Goal: Task Accomplishment & Management: Use online tool/utility

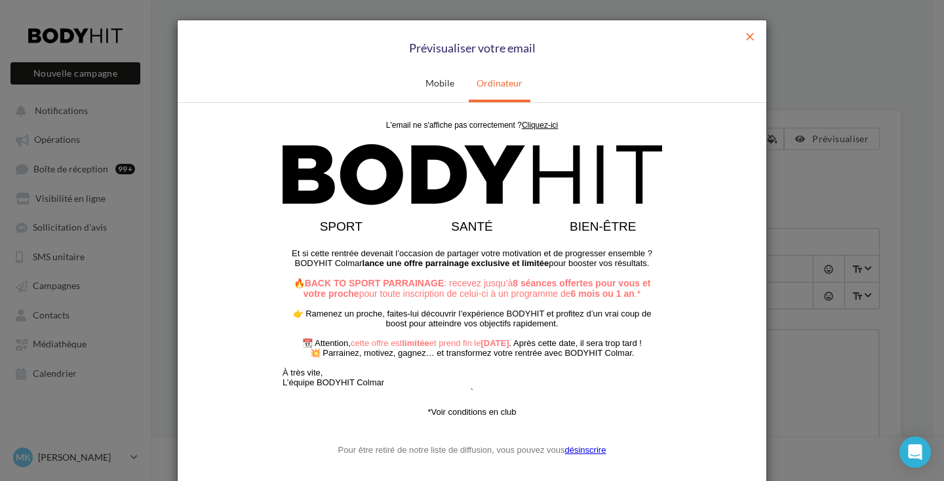
click at [743, 37] on span "close" at bounding box center [749, 36] width 13 height 13
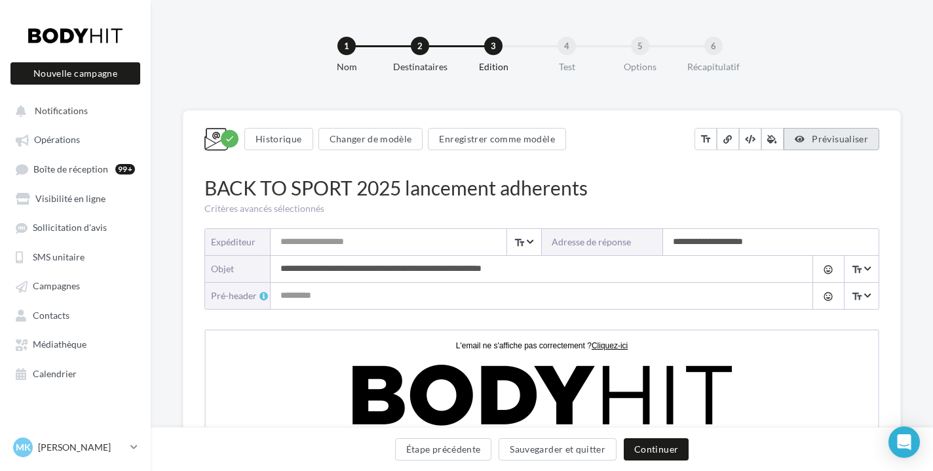
scroll to position [6, 0]
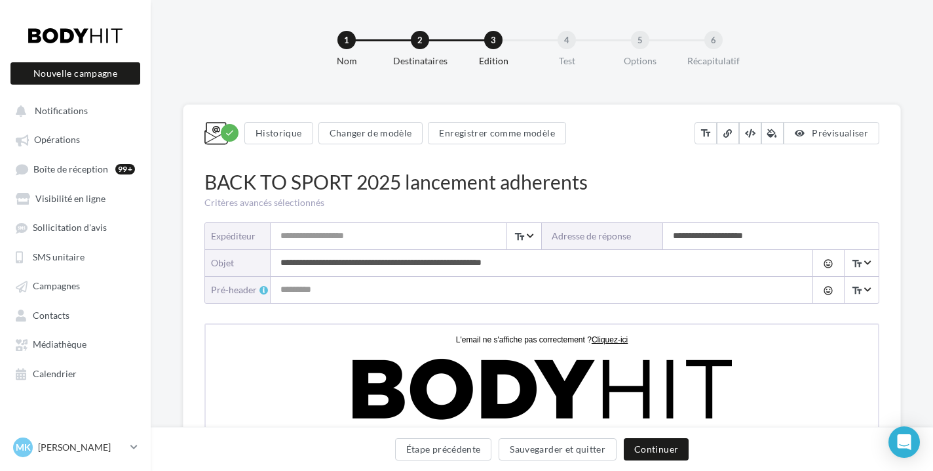
click at [95, 41] on div at bounding box center [75, 35] width 105 height 33
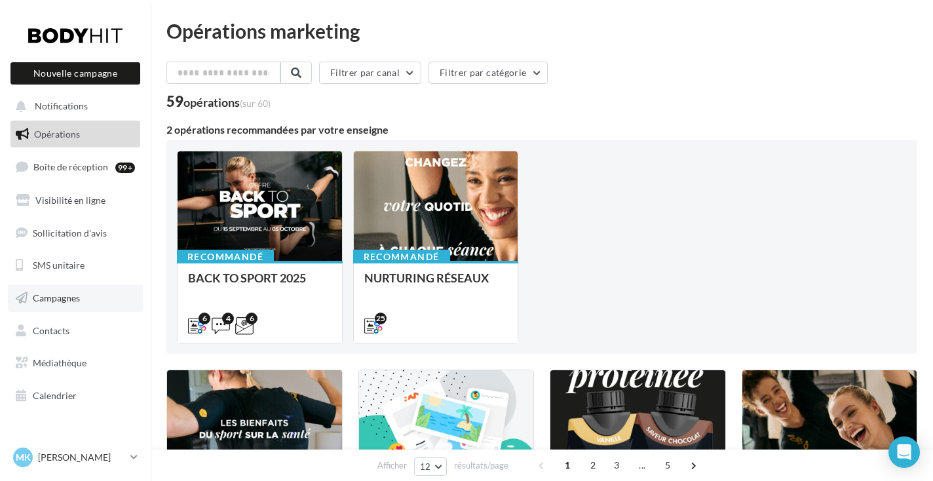
click at [73, 296] on span "Campagnes" at bounding box center [56, 297] width 47 height 11
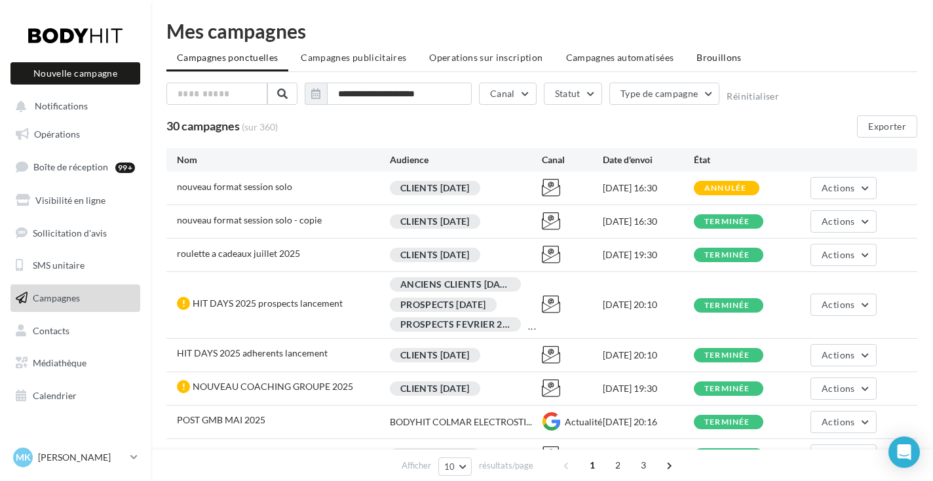
click at [699, 62] on span "Brouillons" at bounding box center [719, 57] width 45 height 11
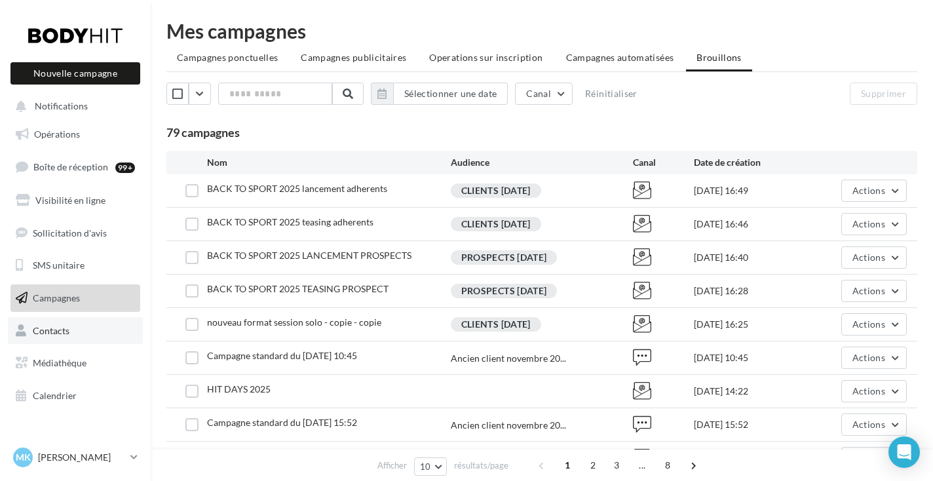
click at [52, 326] on span "Contacts" at bounding box center [51, 330] width 37 height 11
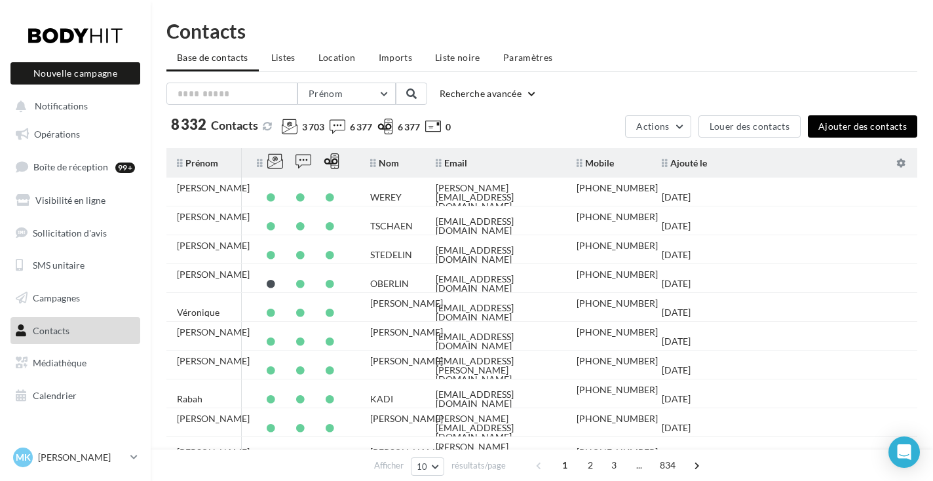
click at [828, 134] on button "Ajouter des contacts" at bounding box center [862, 126] width 109 height 22
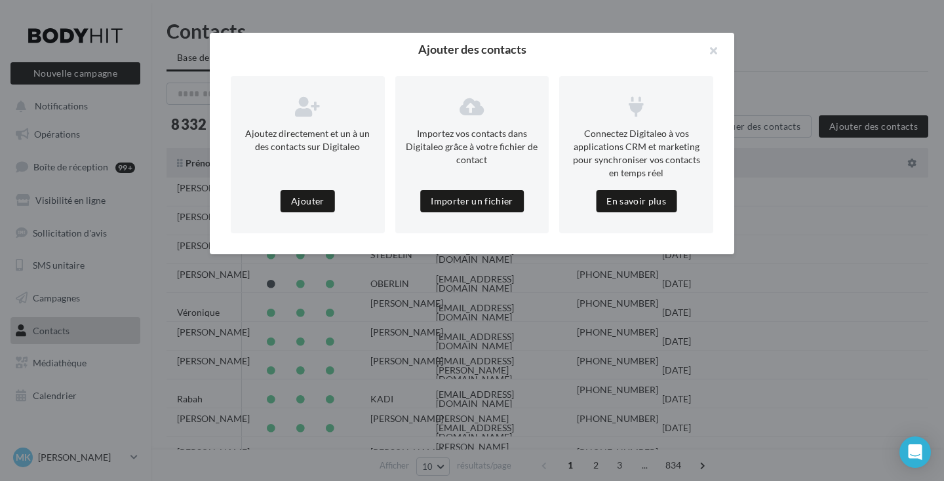
click at [490, 189] on div "Importez vos contacts dans Digitaleo grâce à votre fichier de contact Importer …" at bounding box center [472, 154] width 154 height 157
click at [490, 198] on button "Importer un fichier" at bounding box center [472, 201] width 104 height 22
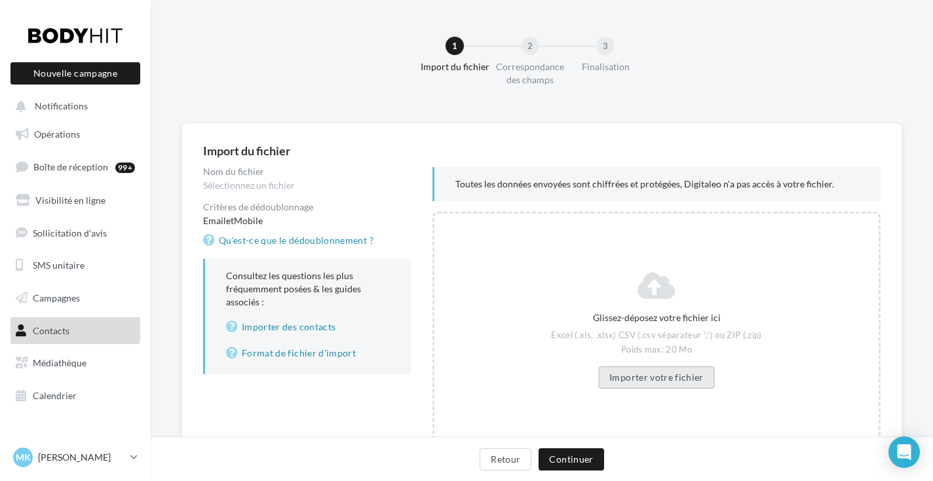
click at [661, 375] on button "Importer votre fichier" at bounding box center [657, 377] width 117 height 22
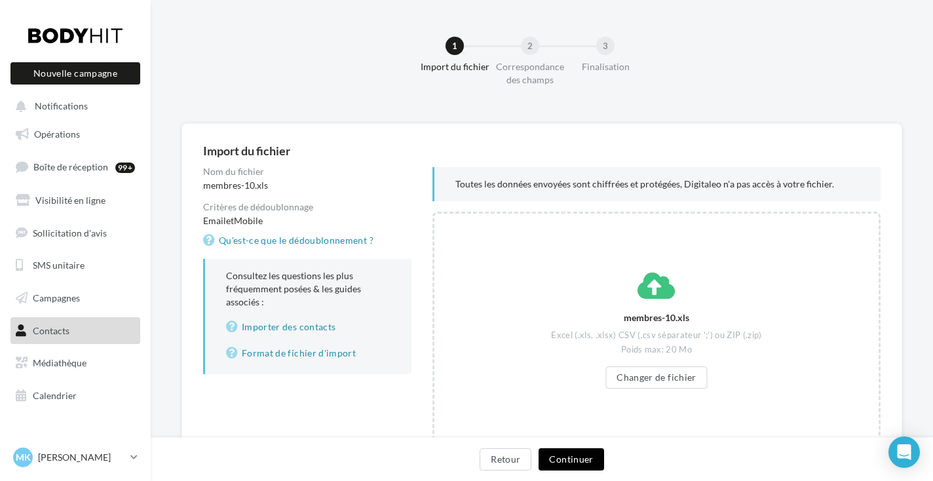
click at [570, 462] on button "Continuer" at bounding box center [571, 459] width 65 height 22
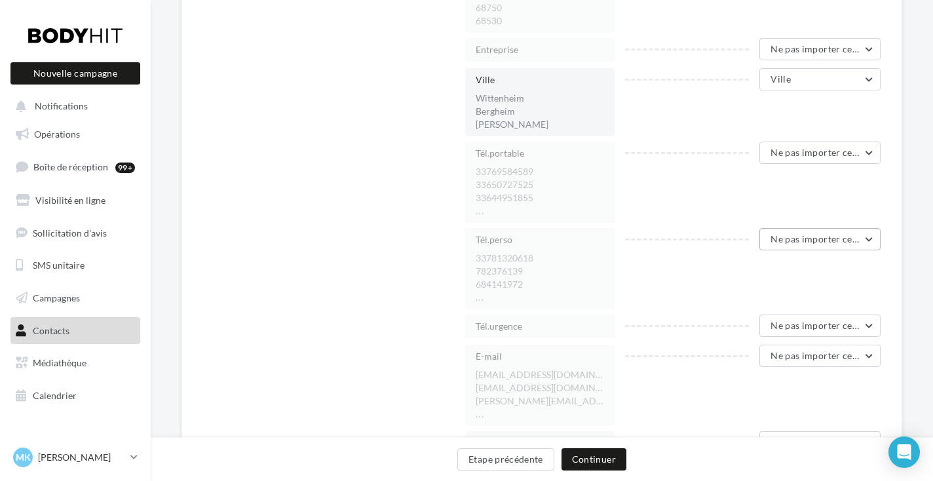
scroll to position [1162, 0]
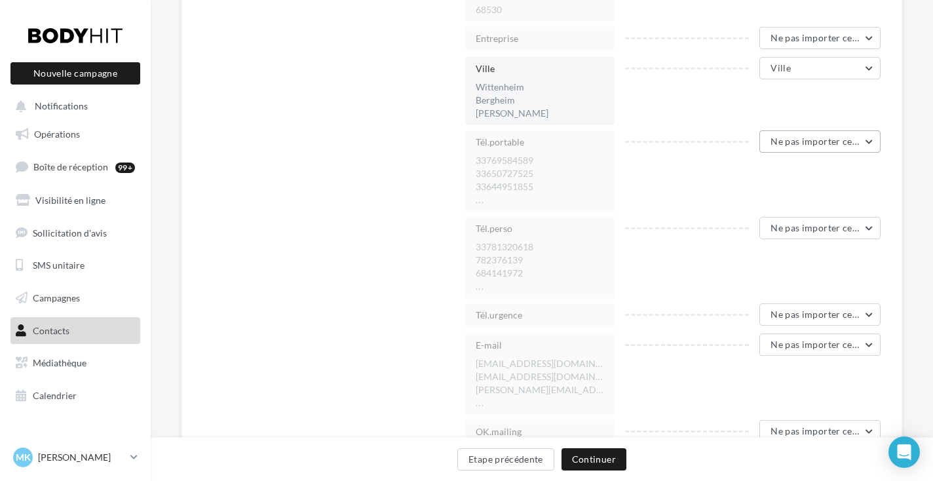
click at [816, 149] on button "Ne pas importer cette colonne" at bounding box center [820, 141] width 121 height 22
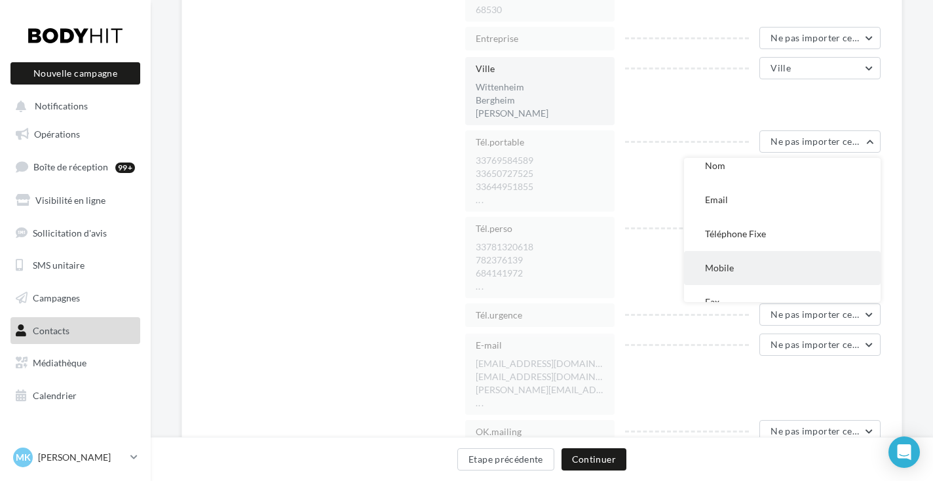
click at [762, 267] on button "Mobile" at bounding box center [782, 268] width 197 height 34
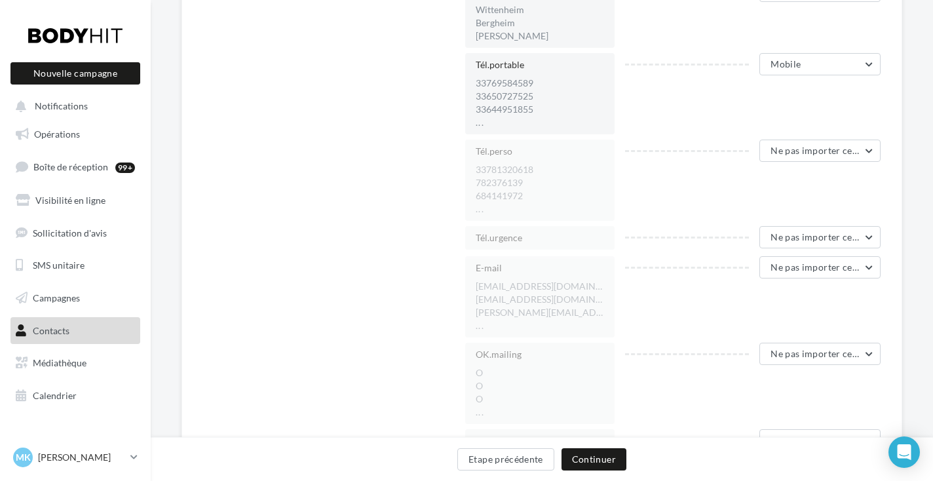
scroll to position [1242, 0]
click at [789, 267] on span "Ne pas importer cette colonne" at bounding box center [836, 265] width 130 height 11
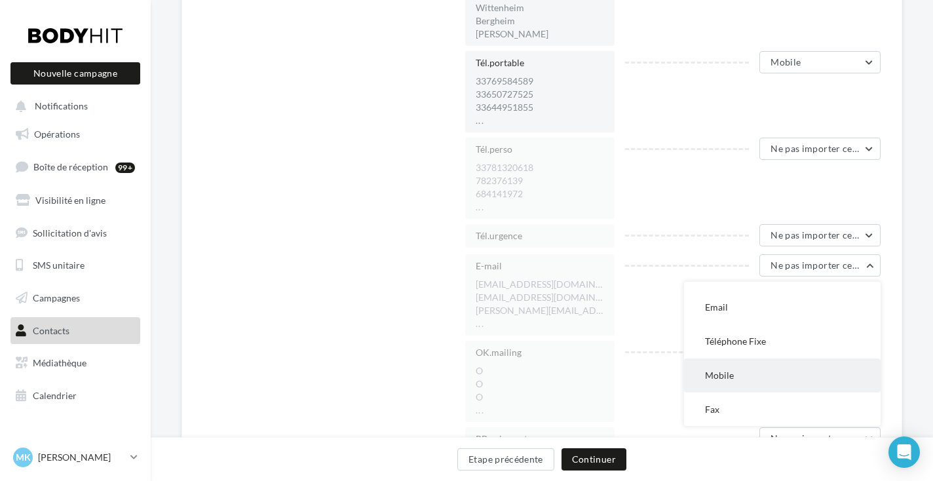
scroll to position [125, 0]
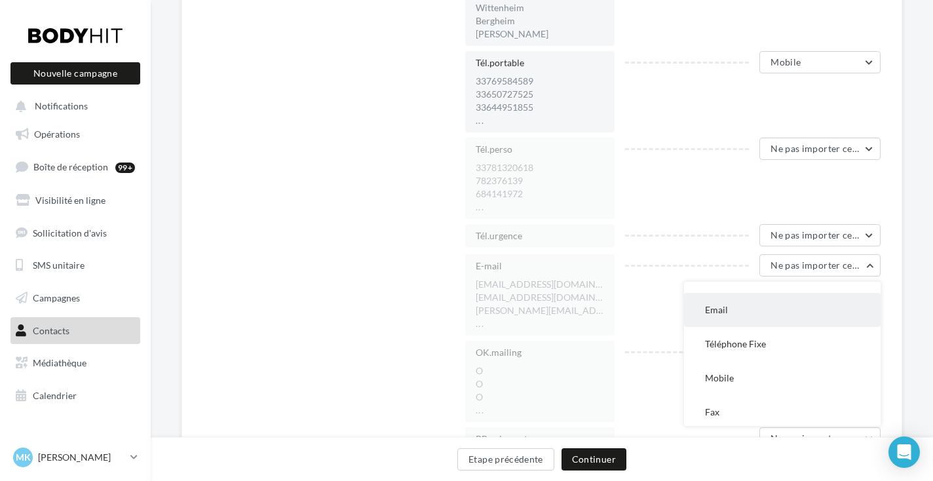
click at [756, 309] on button "Email" at bounding box center [782, 310] width 197 height 34
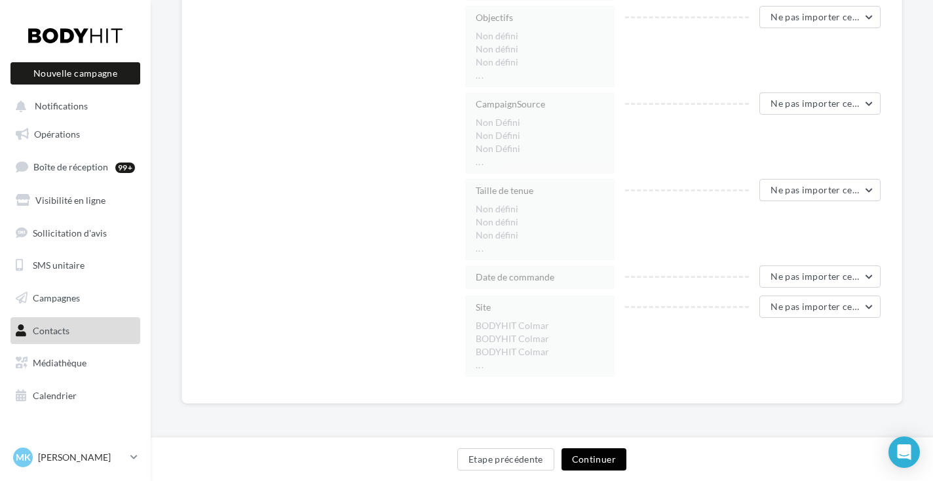
click at [597, 459] on button "Continuer" at bounding box center [594, 459] width 65 height 22
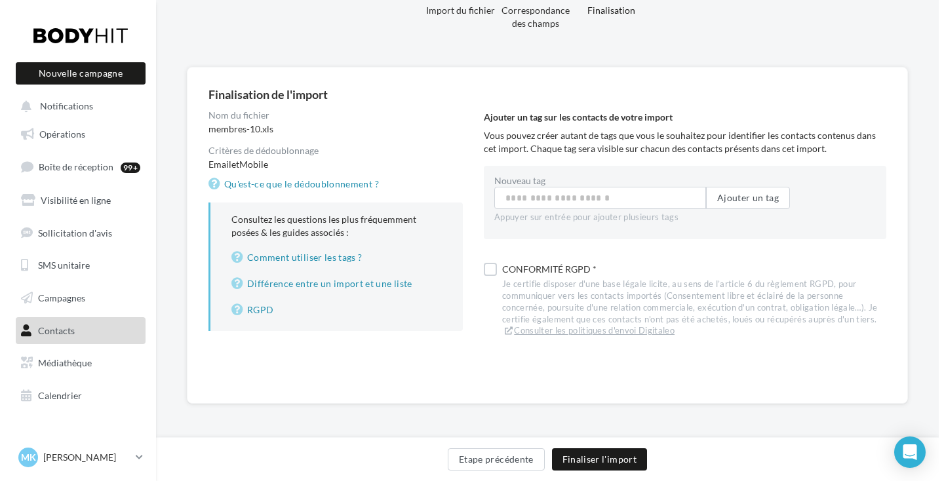
scroll to position [53, 0]
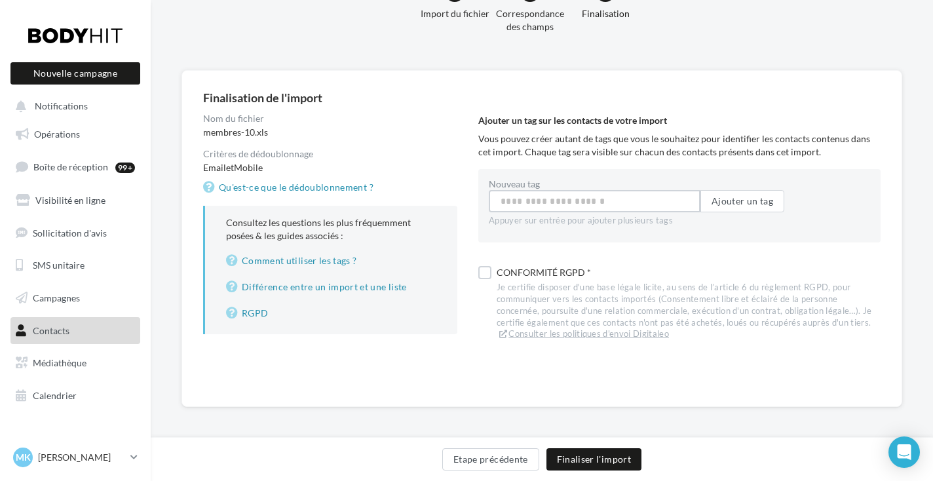
click at [557, 198] on input "Nouveau tag" at bounding box center [595, 201] width 212 height 22
type input "**********"
click at [757, 203] on button "Ajouter un tag" at bounding box center [743, 201] width 84 height 22
click at [486, 279] on label at bounding box center [485, 275] width 13 height 13
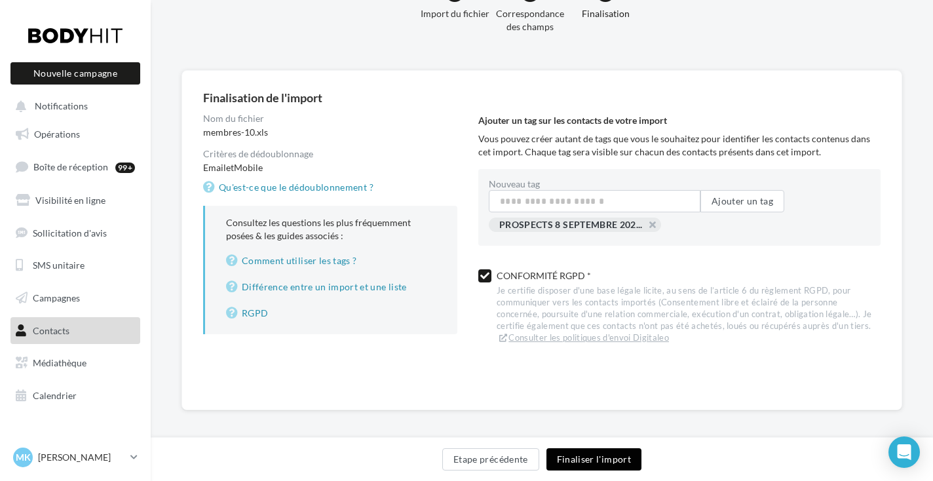
click at [585, 455] on button "Finaliser l'import" at bounding box center [594, 459] width 95 height 22
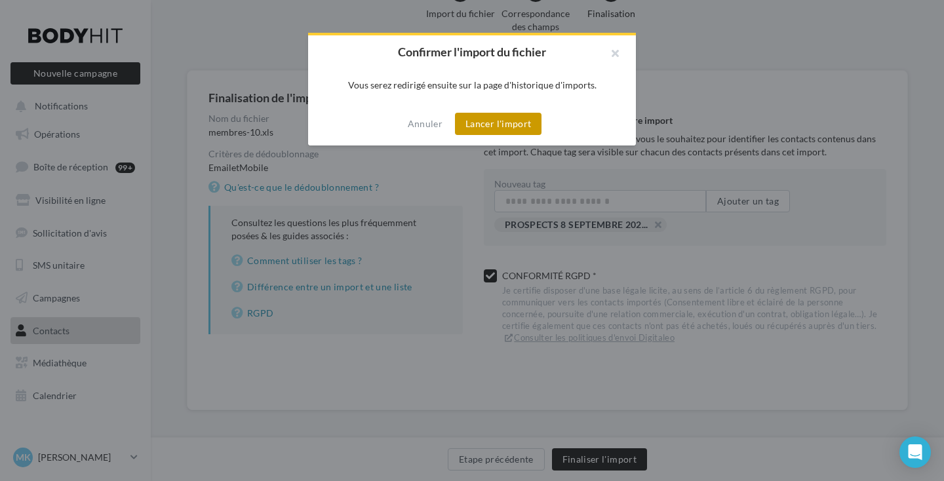
click at [491, 128] on button "Lancer l'import" at bounding box center [498, 124] width 87 height 22
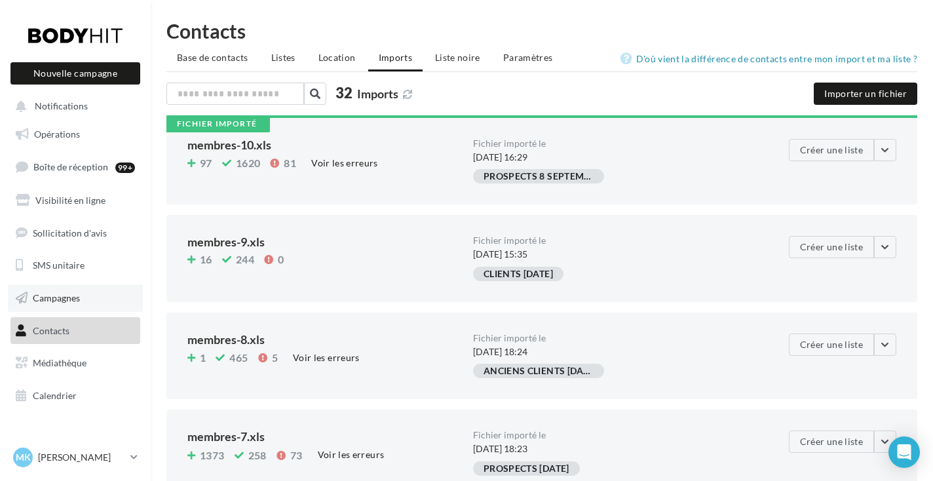
click at [50, 292] on span "Campagnes" at bounding box center [56, 297] width 47 height 11
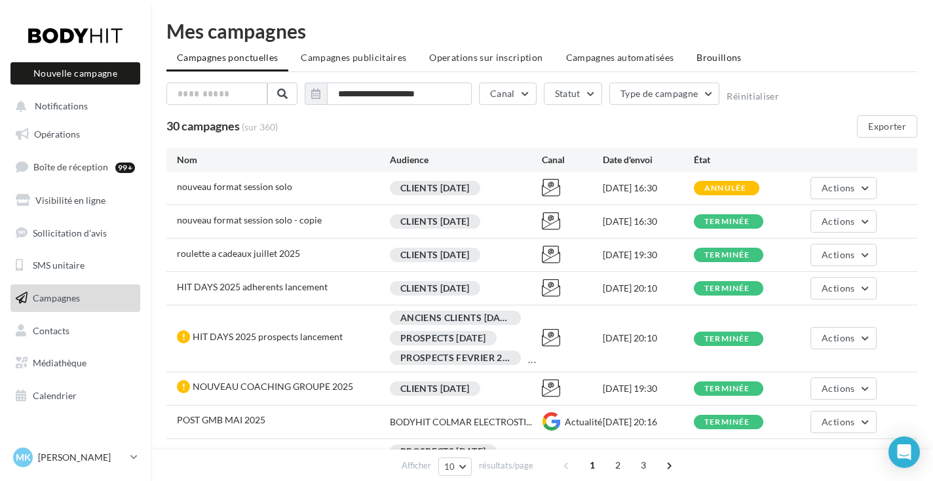
click at [727, 63] on li "Brouillons" at bounding box center [719, 58] width 66 height 24
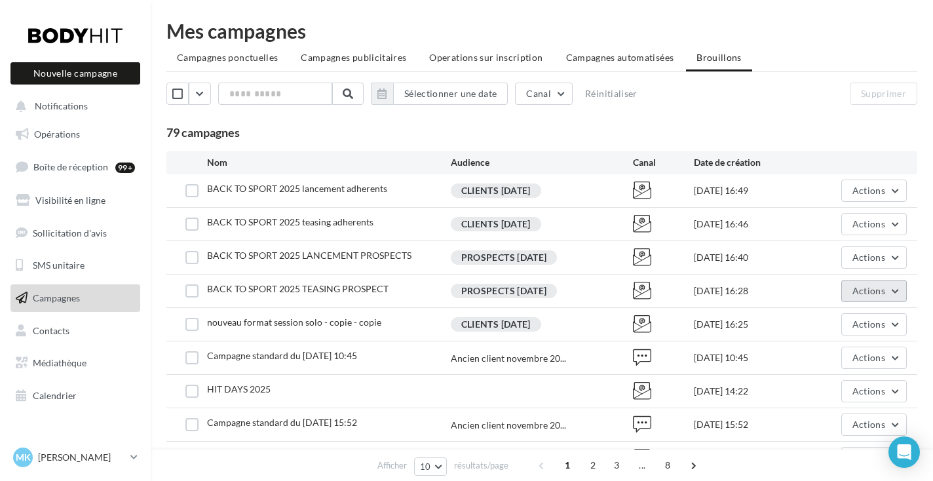
click at [866, 281] on button "Actions" at bounding box center [875, 291] width 66 height 22
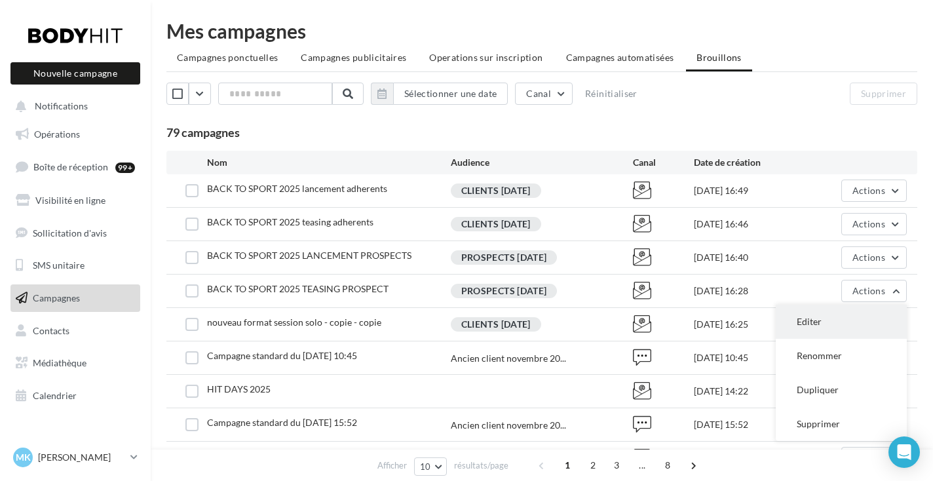
click at [851, 323] on button "Editer" at bounding box center [841, 322] width 131 height 34
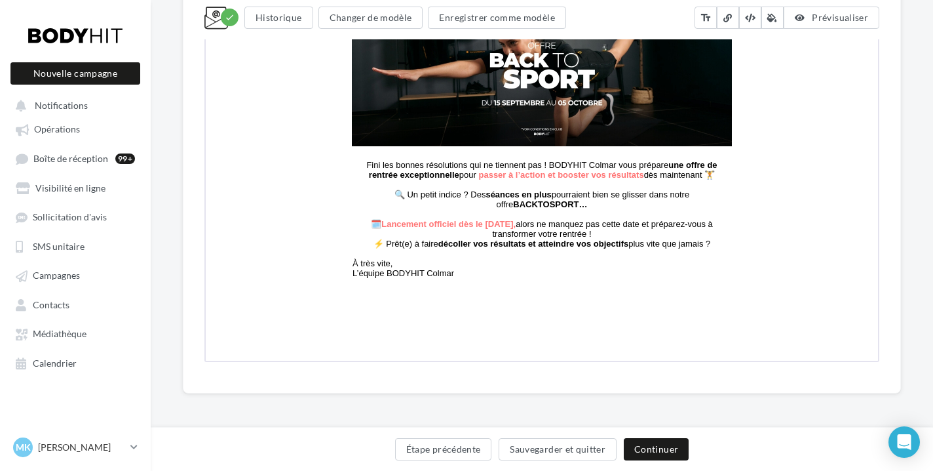
scroll to position [466, 0]
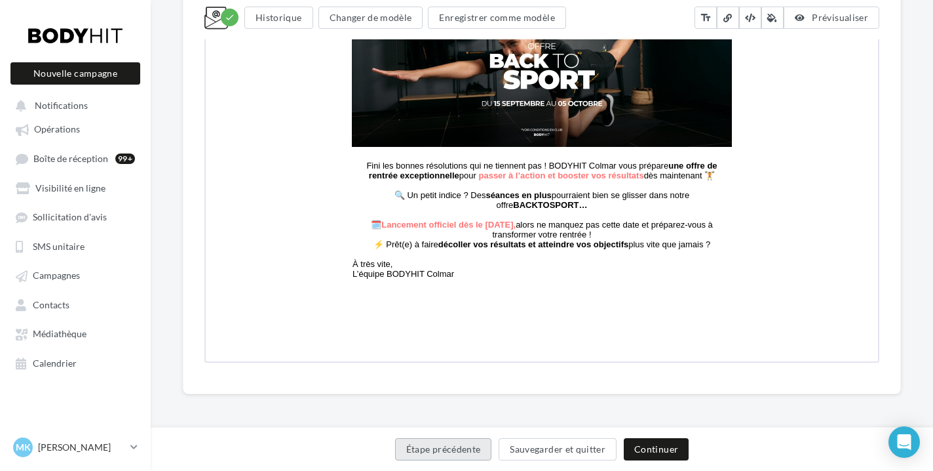
click at [429, 442] on button "Étape précédente" at bounding box center [443, 449] width 97 height 22
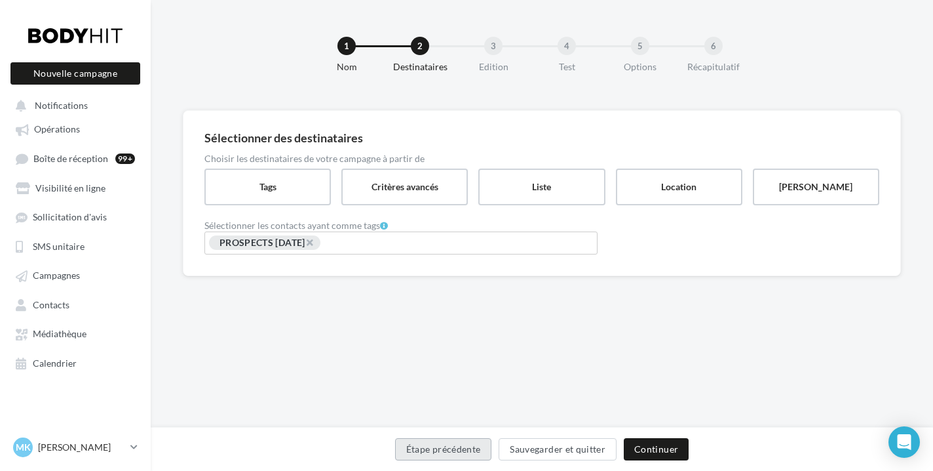
scroll to position [3, 0]
click at [313, 236] on span "×" at bounding box center [309, 242] width 8 height 12
click at [324, 241] on input "Rechercher ou sélectionner un tag" at bounding box center [401, 242] width 387 height 15
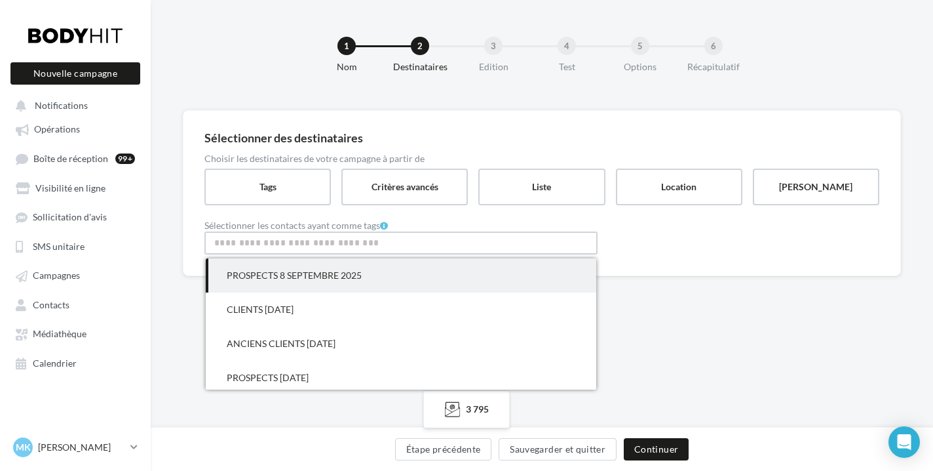
click at [314, 264] on span "PROSPECTS 8 SEPTEMBRE 2025" at bounding box center [401, 275] width 391 height 34
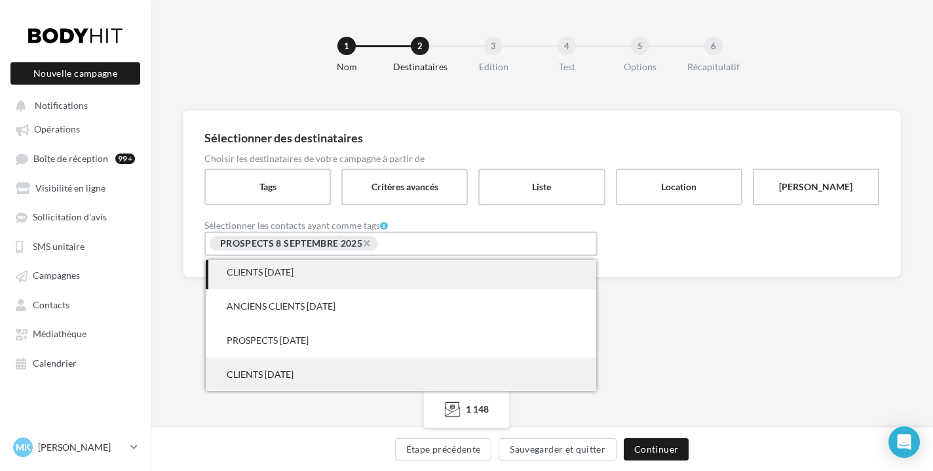
scroll to position [0, 0]
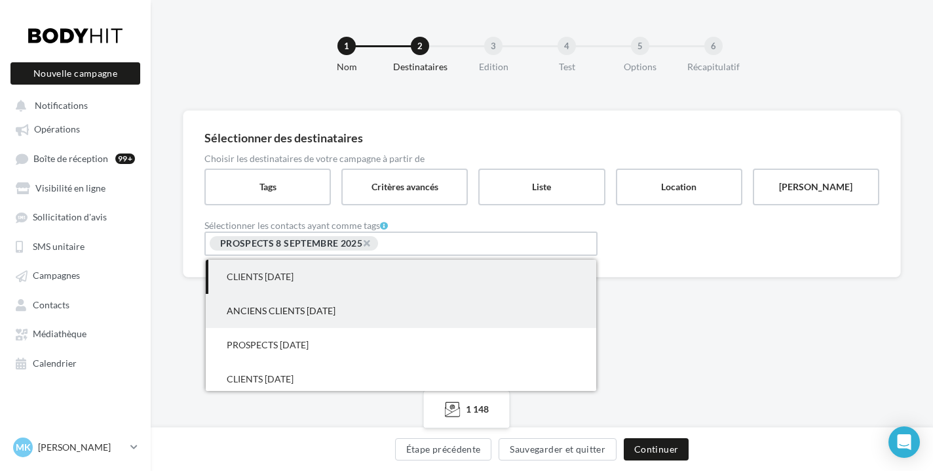
click at [361, 307] on span "ANCIENS CLIENTS [DATE]" at bounding box center [401, 311] width 391 height 34
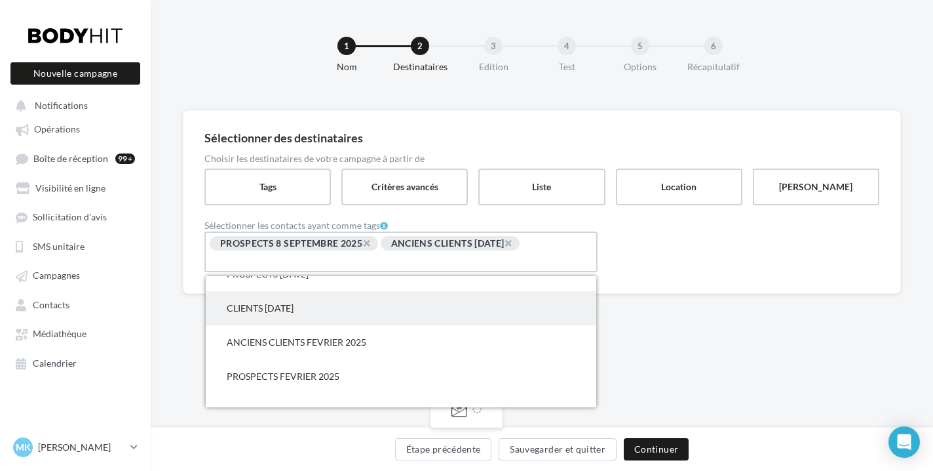
scroll to position [57, 0]
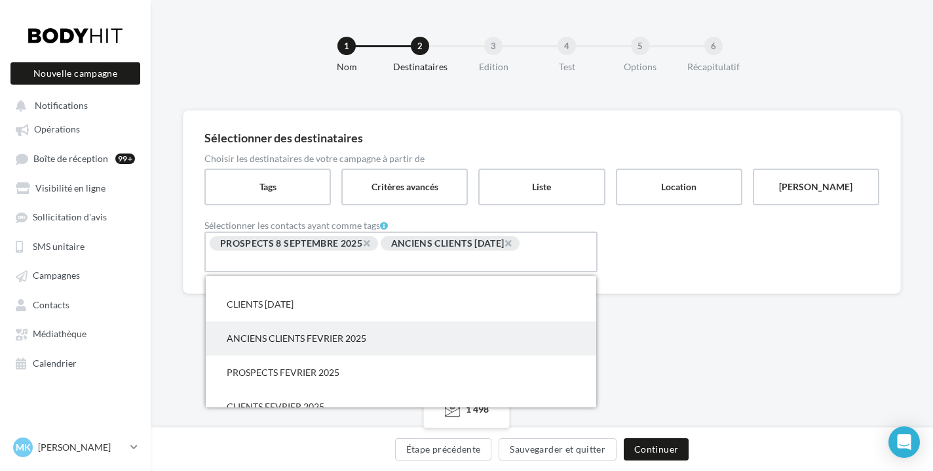
click at [363, 342] on span "ANCIENS CLIENTS FEVRIER 2025" at bounding box center [401, 338] width 391 height 34
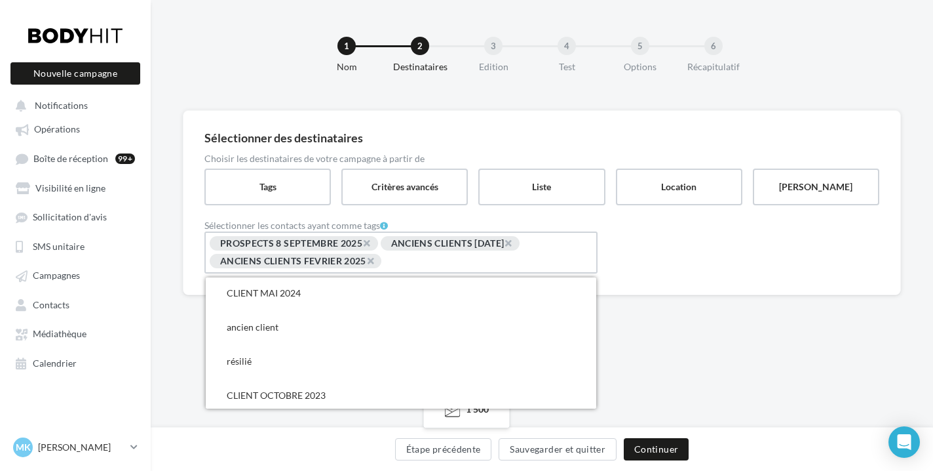
scroll to position [640, 0]
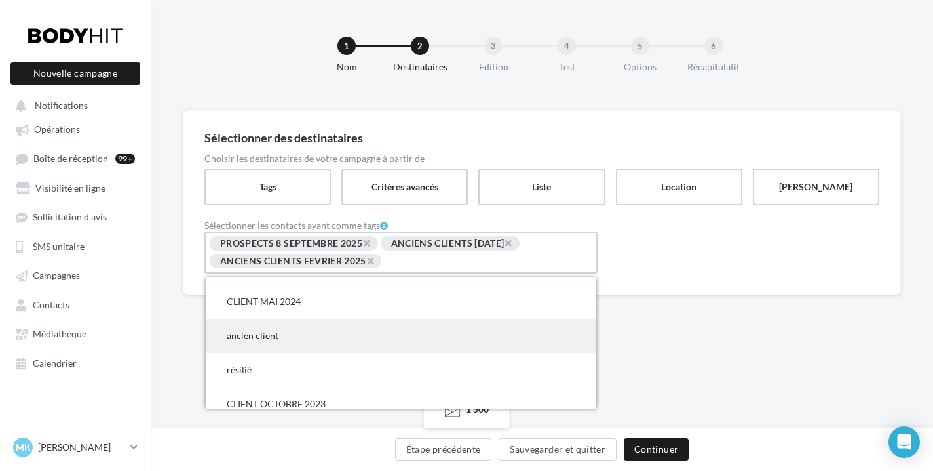
click at [375, 345] on span "ancien client" at bounding box center [401, 336] width 391 height 34
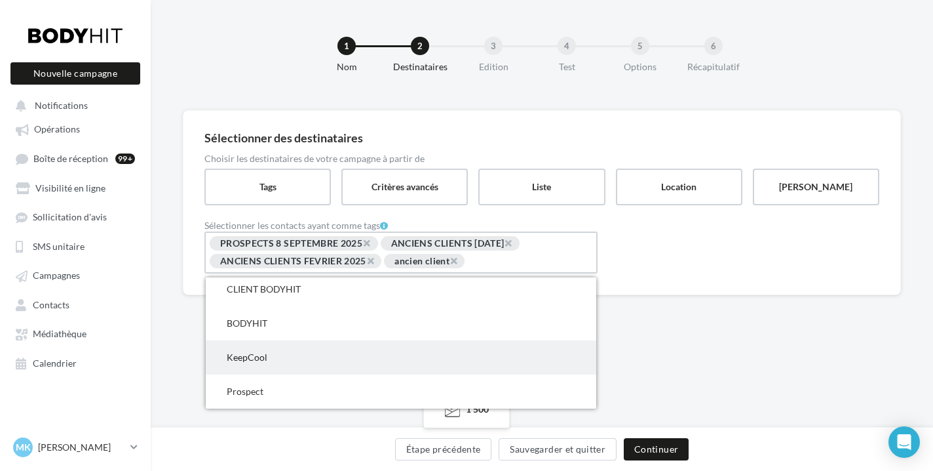
scroll to position [3, 0]
click at [374, 347] on span "KeepCool" at bounding box center [401, 357] width 391 height 34
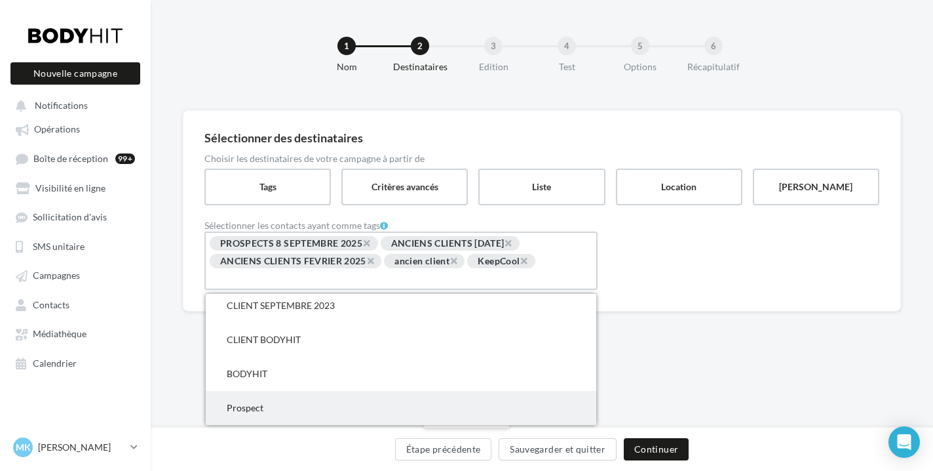
click at [313, 412] on span "Prospect" at bounding box center [401, 408] width 391 height 34
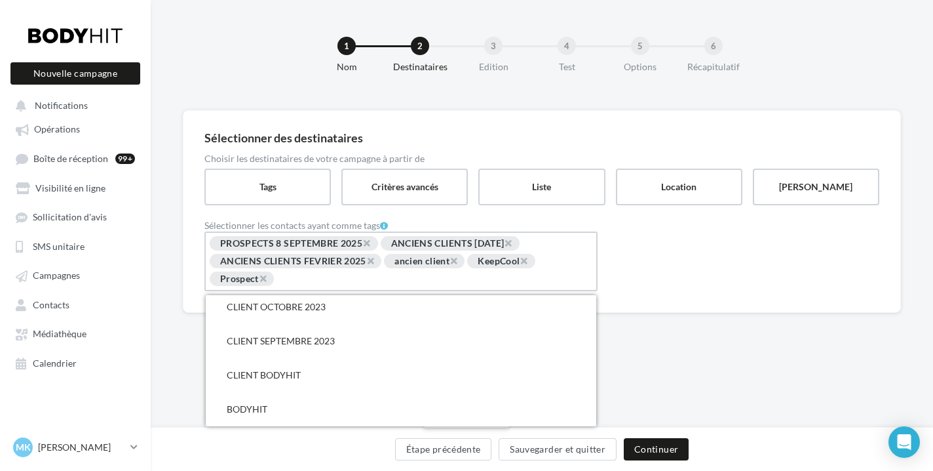
click at [314, 437] on div "Étape précédente Sauvegarder et quitter Continuer" at bounding box center [542, 449] width 783 height 44
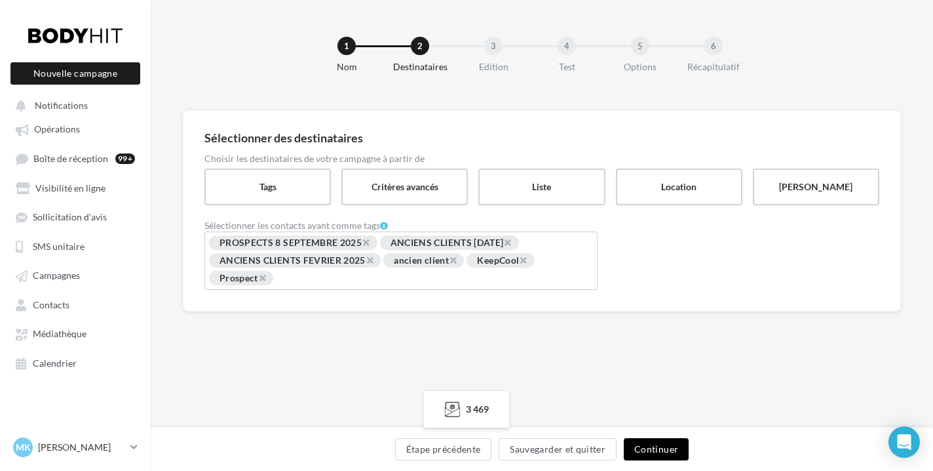
click at [648, 453] on button "Continuer" at bounding box center [656, 449] width 65 height 22
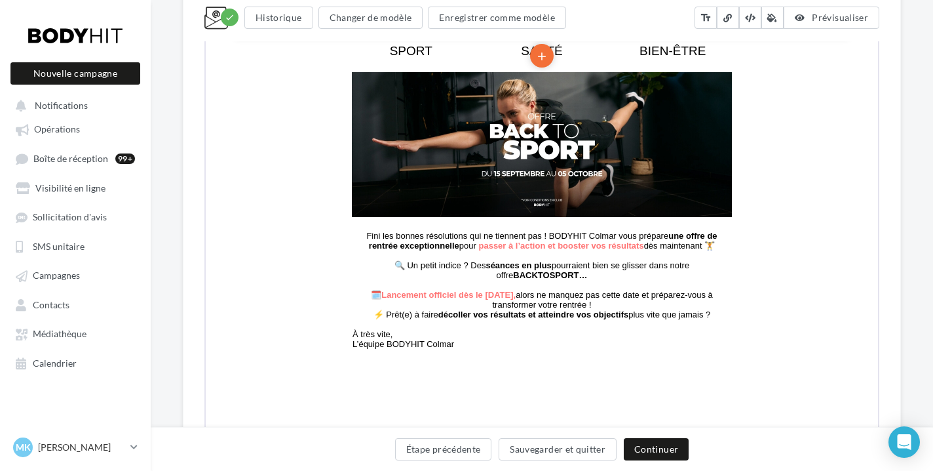
scroll to position [409, 0]
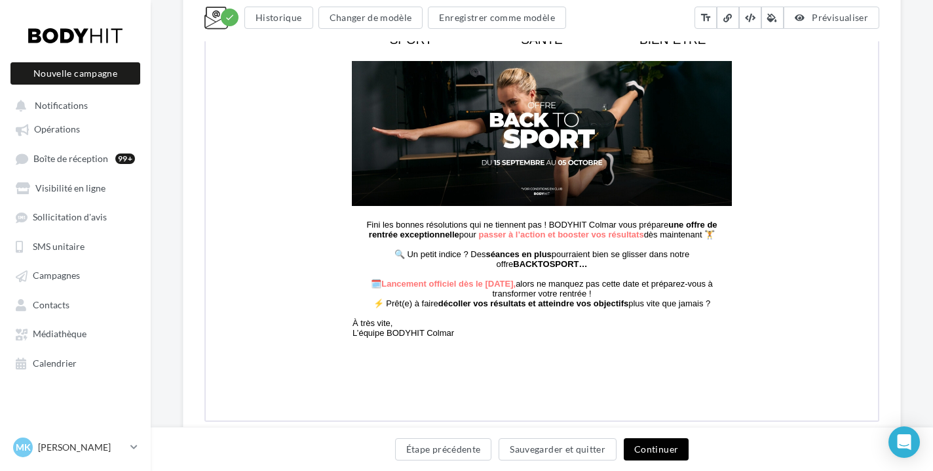
click at [653, 446] on button "Continuer" at bounding box center [656, 449] width 65 height 22
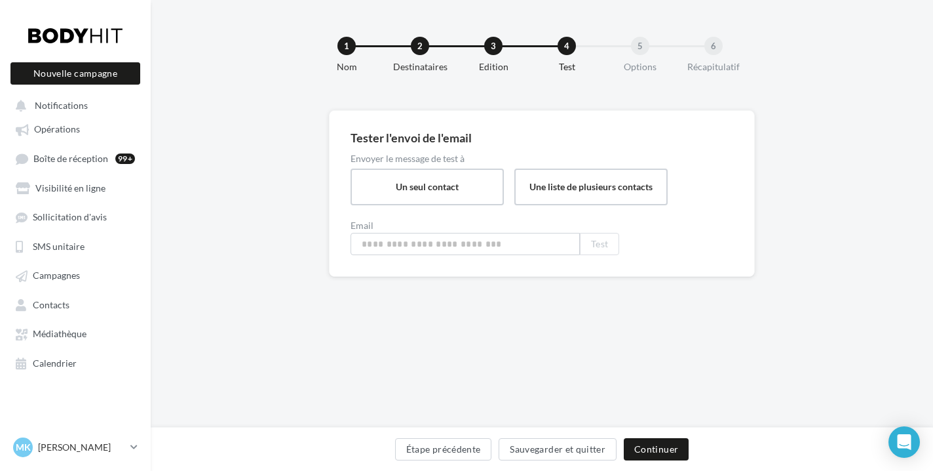
type input "**********"
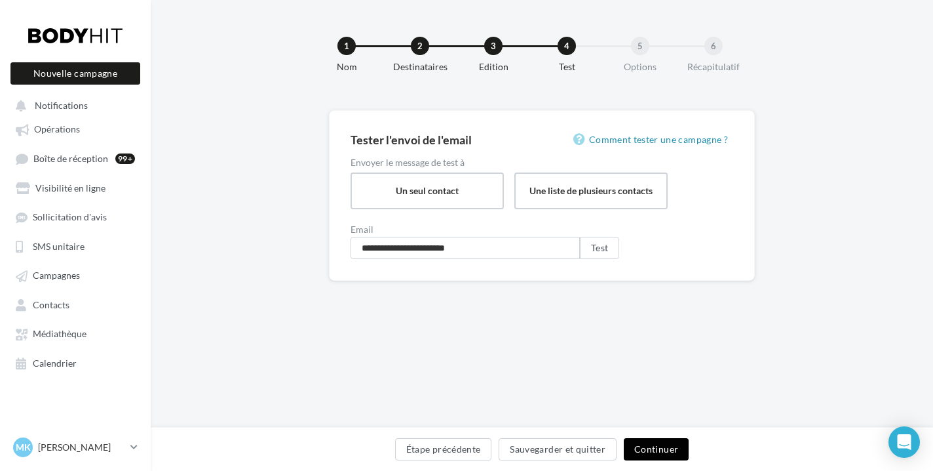
click at [654, 446] on button "Continuer" at bounding box center [656, 449] width 65 height 22
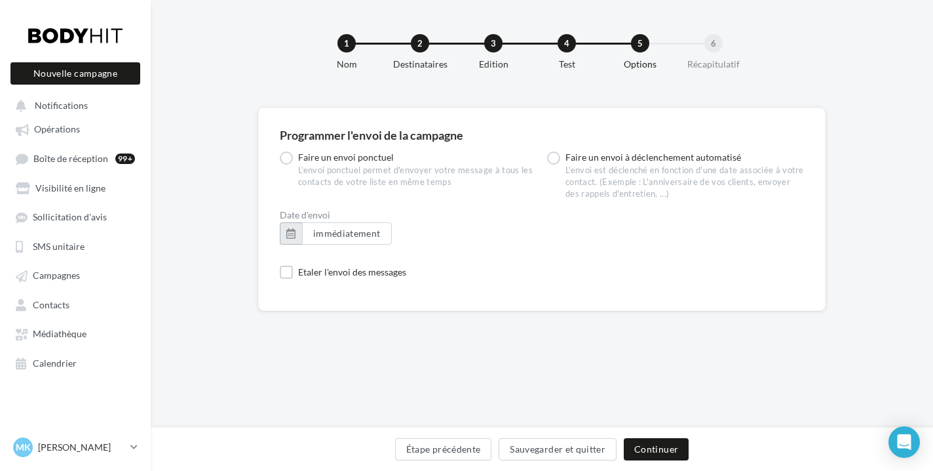
click at [292, 235] on button "button" at bounding box center [291, 233] width 22 height 22
click at [538, 334] on div "Programmer l'envoi de la campagne Faire un envoi ponctuel L'envoi ponctuel perm…" at bounding box center [542, 329] width 783 height 442
click at [654, 449] on button "Continuer" at bounding box center [656, 449] width 65 height 22
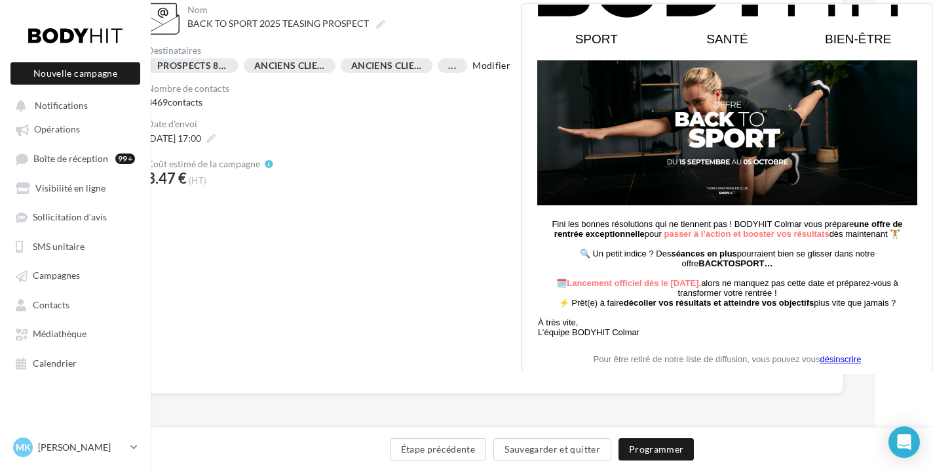
scroll to position [73, 0]
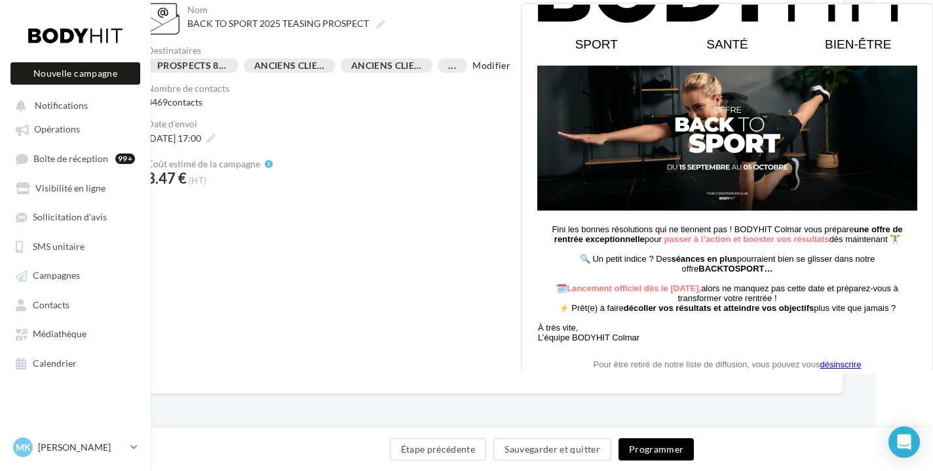
click at [639, 448] on button "Programmer" at bounding box center [657, 449] width 76 height 22
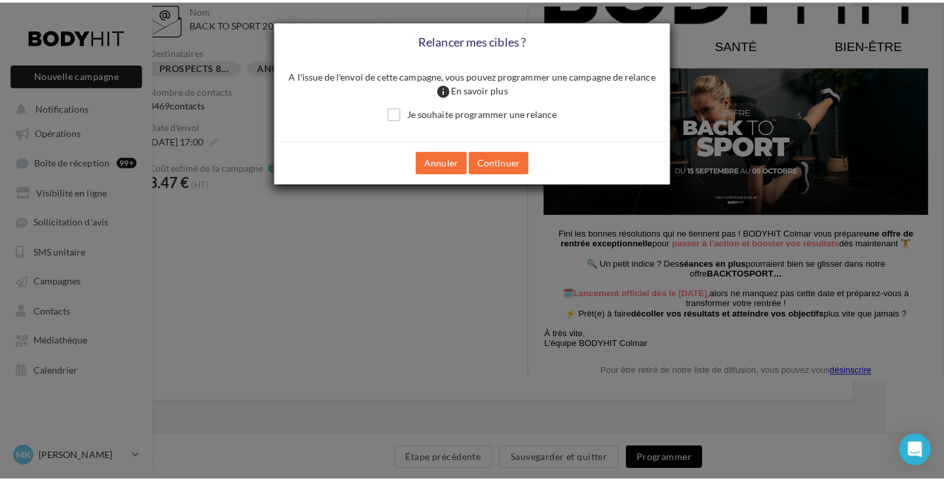
scroll to position [151, 47]
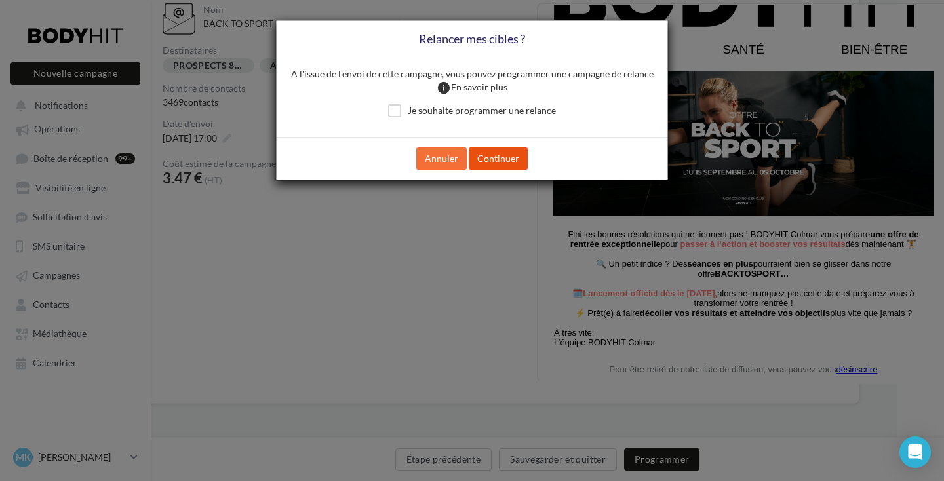
click at [485, 163] on button "Continuer" at bounding box center [498, 158] width 59 height 22
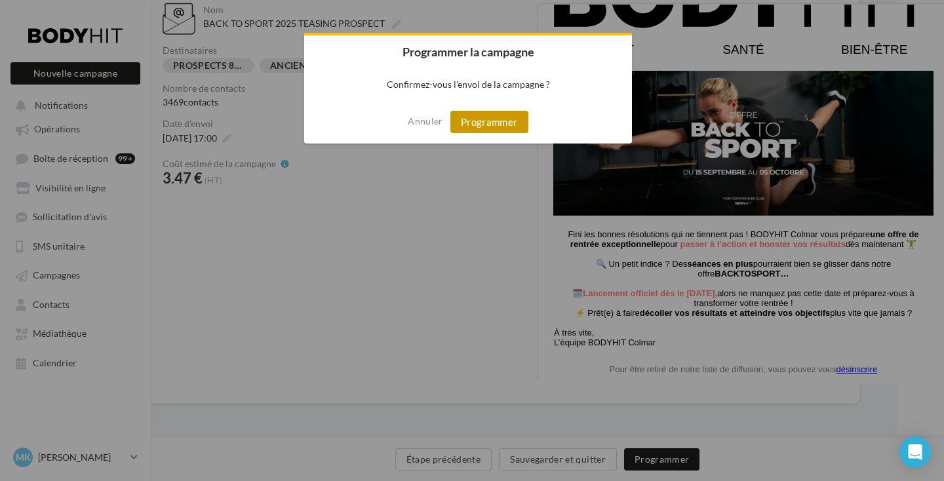
click at [474, 125] on button "Programmer" at bounding box center [489, 122] width 78 height 22
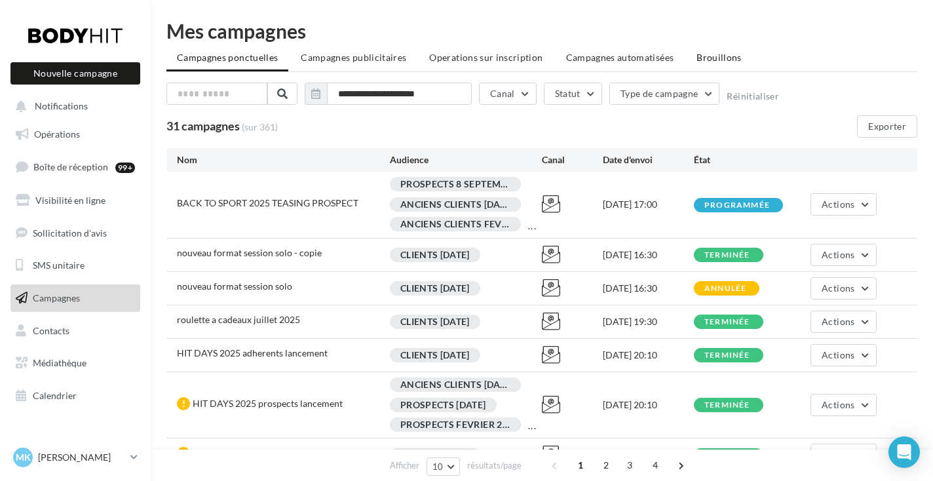
click at [716, 56] on span "Brouillons" at bounding box center [719, 57] width 45 height 11
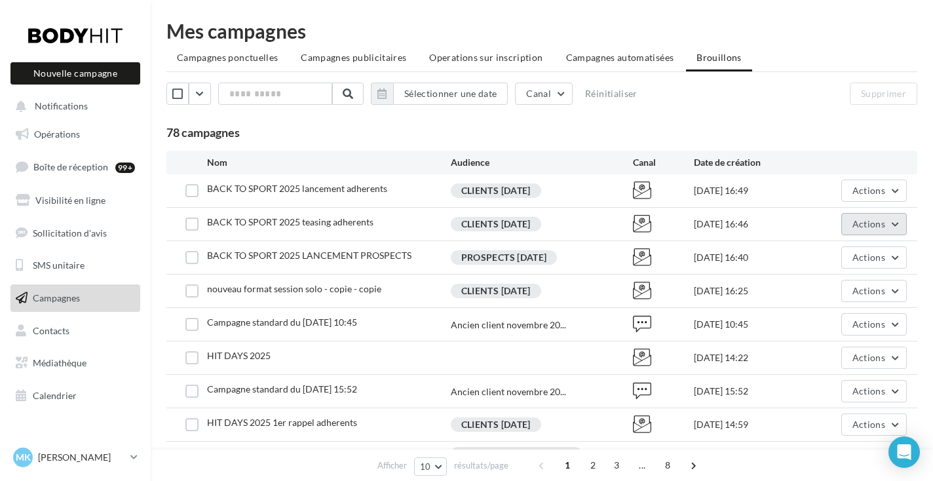
click at [882, 226] on span "Actions" at bounding box center [869, 223] width 33 height 11
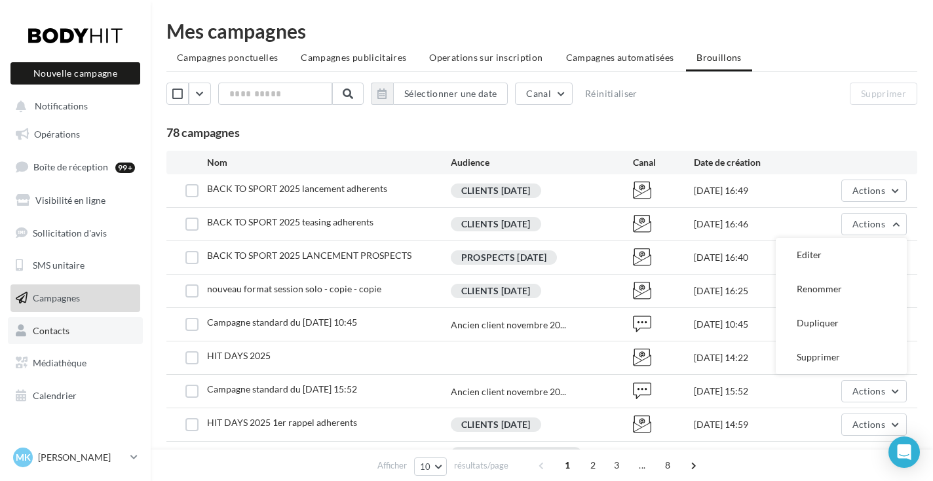
click at [58, 325] on span "Contacts" at bounding box center [51, 330] width 37 height 11
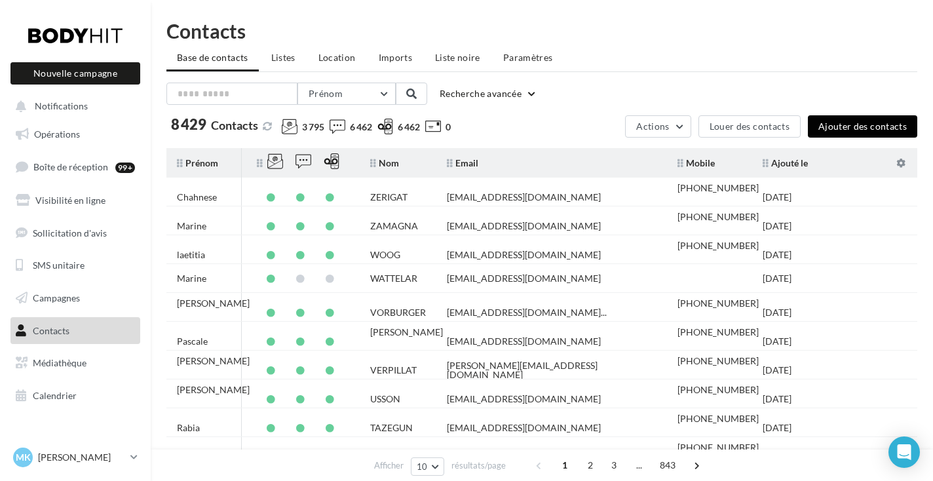
click at [830, 127] on button "Ajouter des contacts" at bounding box center [862, 126] width 109 height 22
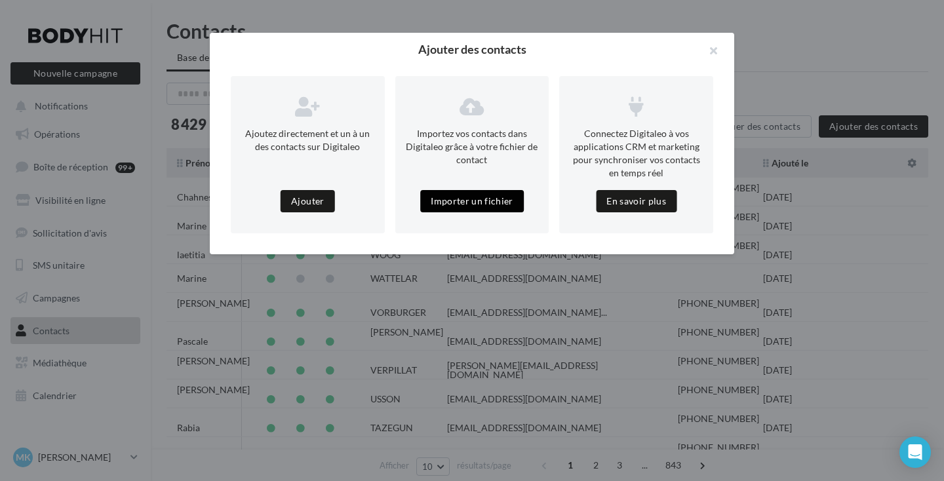
click at [473, 198] on button "Importer un fichier" at bounding box center [472, 201] width 104 height 22
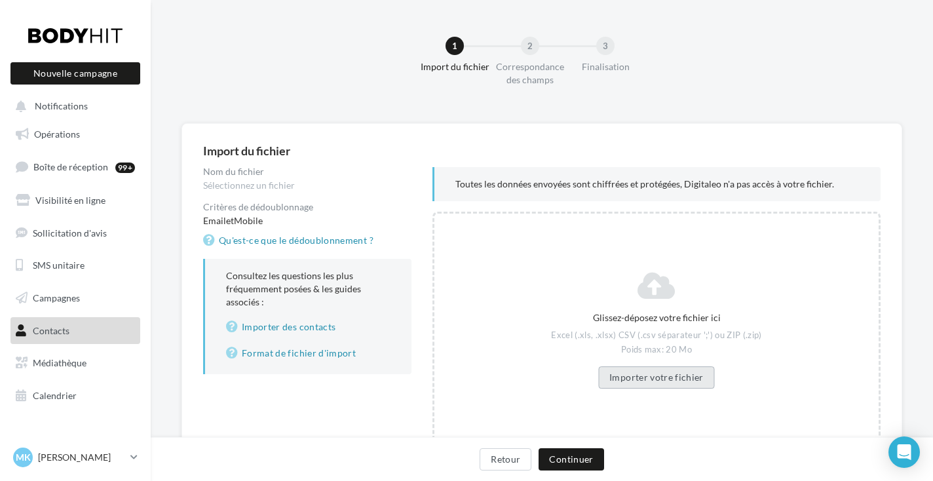
click at [621, 376] on button "Importer votre fichier" at bounding box center [657, 377] width 117 height 22
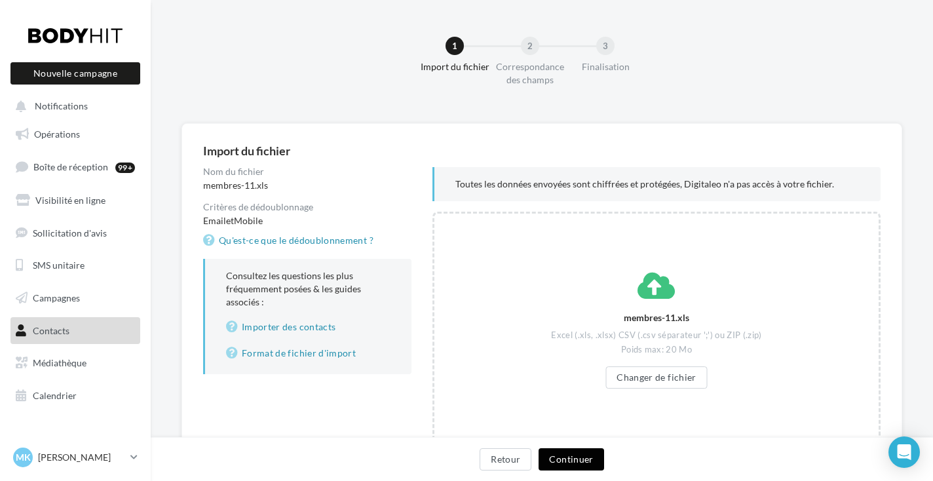
click at [579, 451] on button "Continuer" at bounding box center [571, 459] width 65 height 22
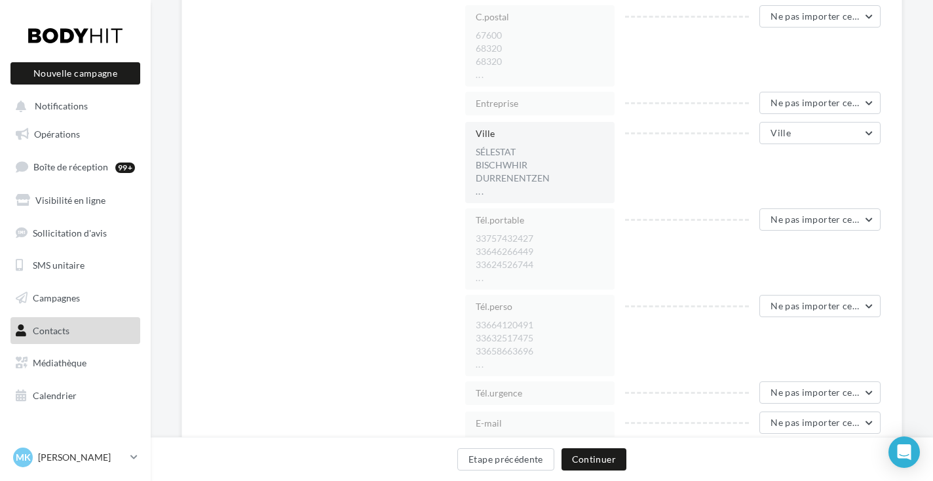
scroll to position [1164, 0]
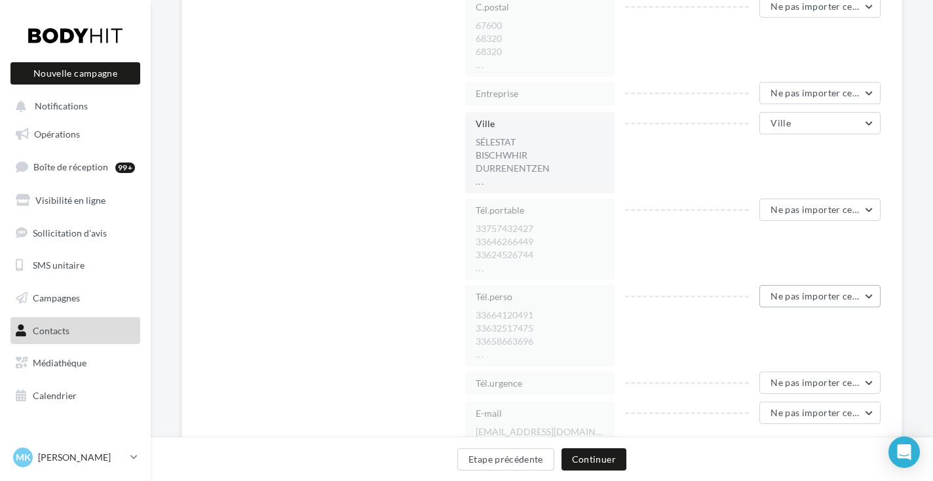
click at [815, 297] on span "Ne pas importer cette colonne" at bounding box center [836, 295] width 130 height 11
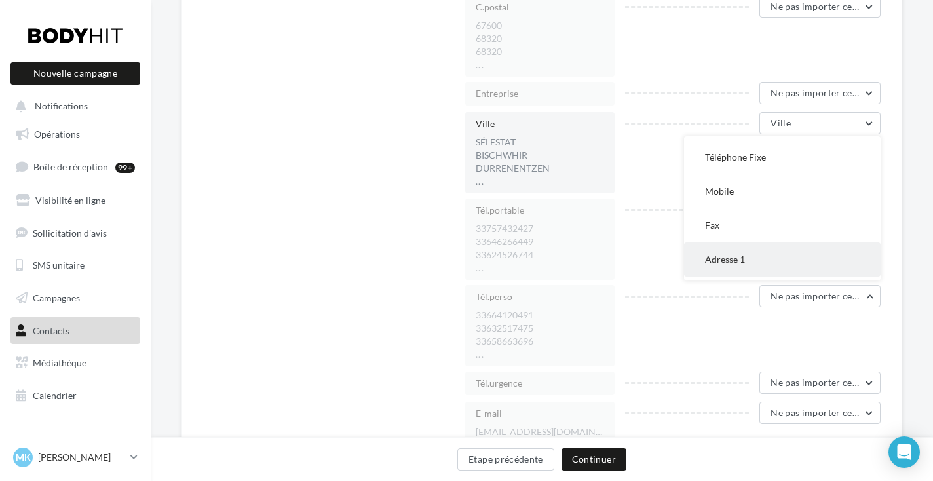
scroll to position [150, 0]
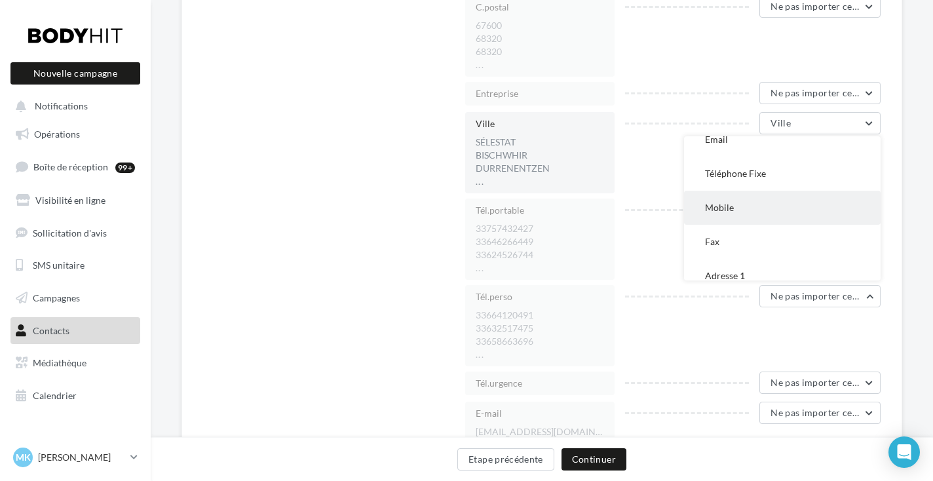
click at [780, 216] on button "Mobile" at bounding box center [782, 208] width 197 height 34
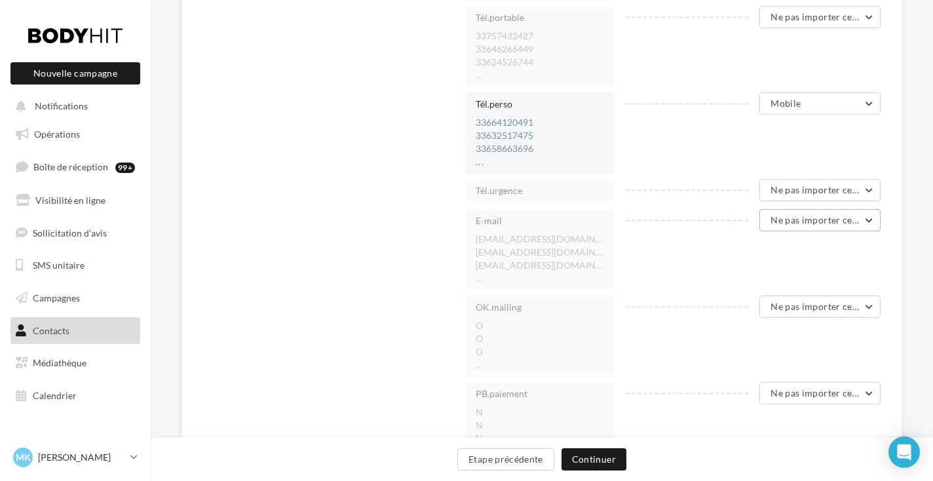
scroll to position [1356, 0]
click at [804, 108] on button "Mobile" at bounding box center [820, 103] width 121 height 22
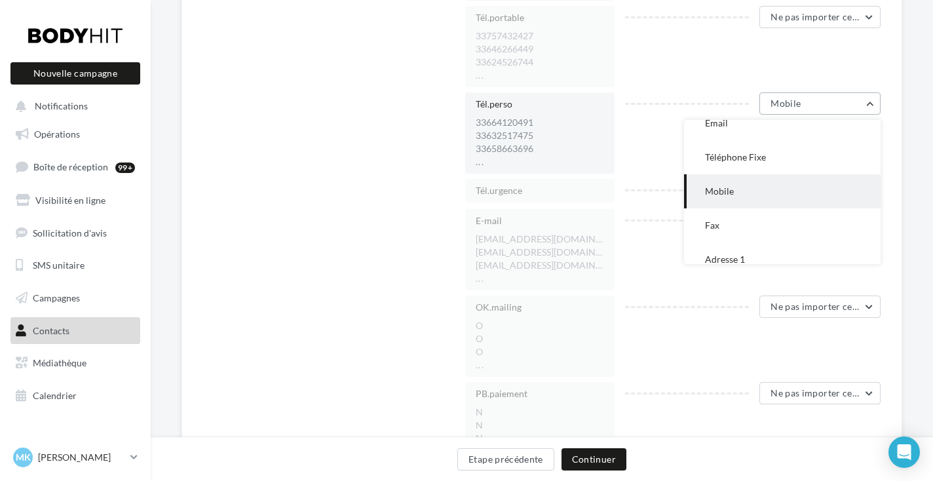
scroll to position [170, 0]
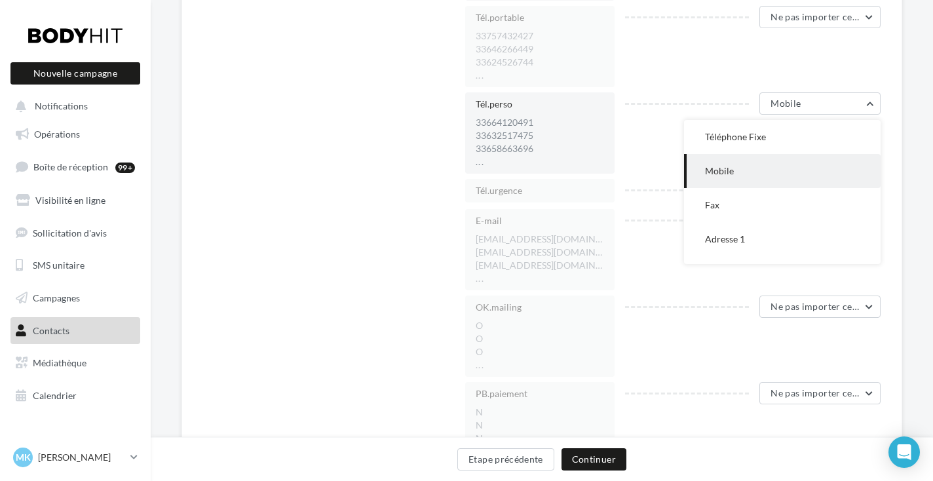
click at [781, 178] on button "Mobile" at bounding box center [782, 171] width 197 height 34
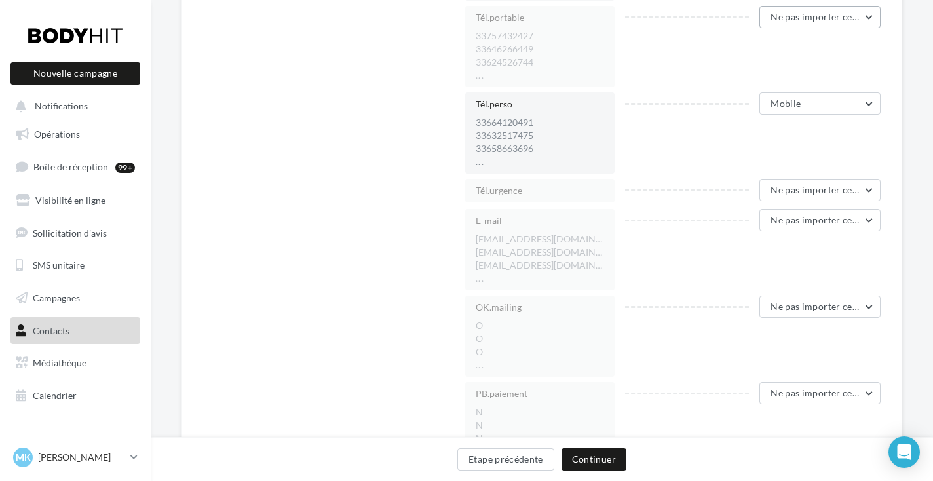
click at [801, 27] on button "Ne pas importer cette colonne" at bounding box center [820, 17] width 121 height 22
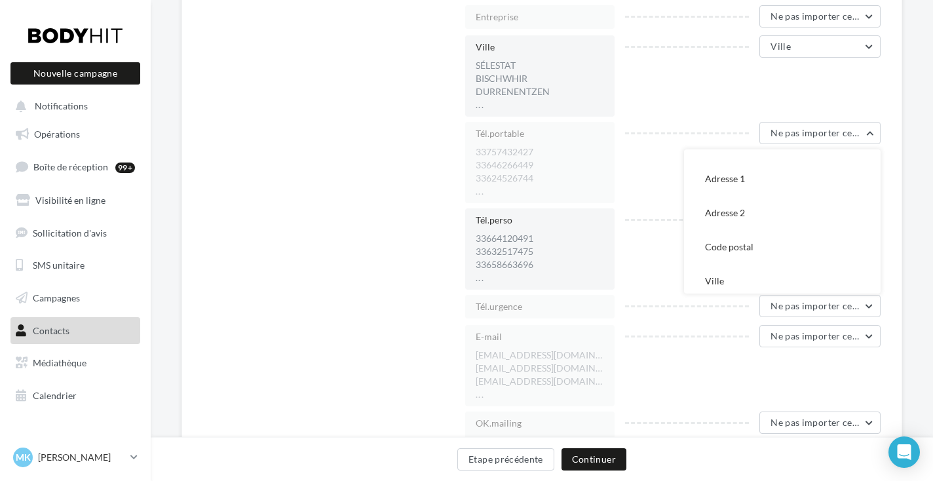
scroll to position [174, 0]
click at [749, 196] on button "Mobile" at bounding box center [782, 197] width 197 height 34
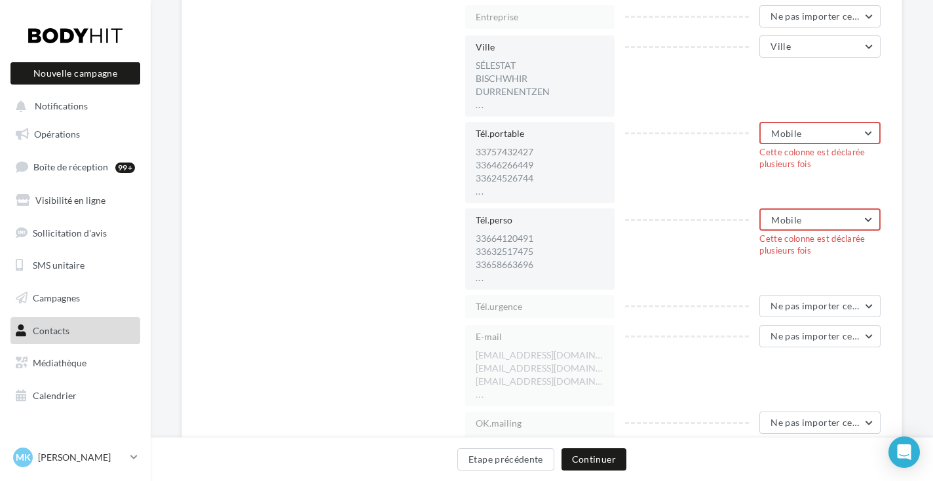
click at [817, 216] on button "Mobile" at bounding box center [820, 219] width 121 height 22
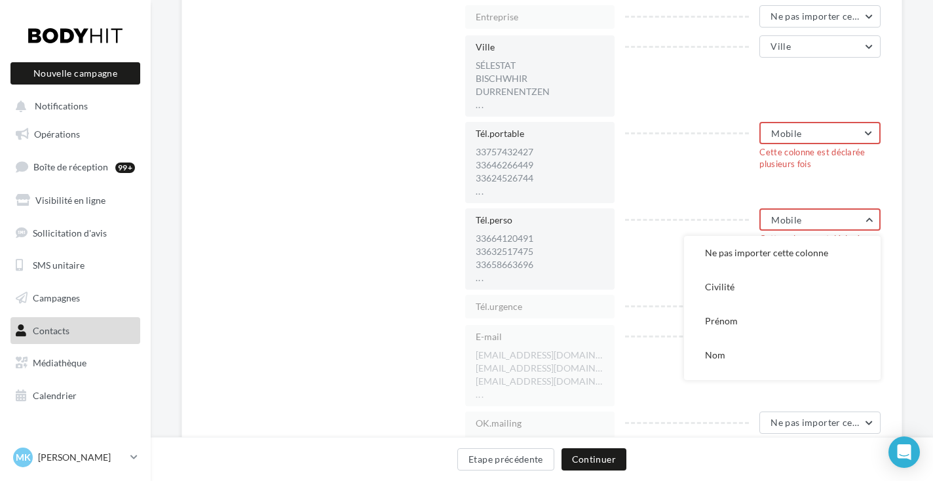
scroll to position [0, 0]
click at [783, 256] on span "Ne pas importer cette colonne" at bounding box center [766, 252] width 123 height 11
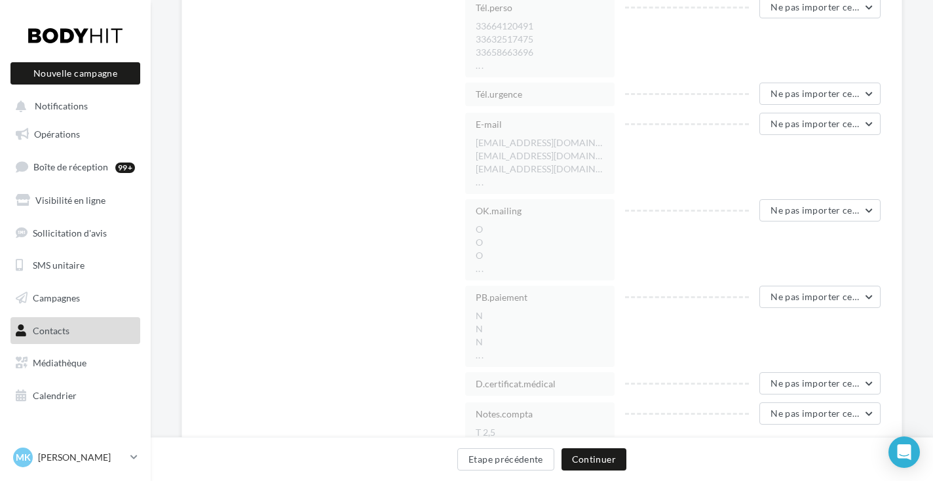
scroll to position [1440, 0]
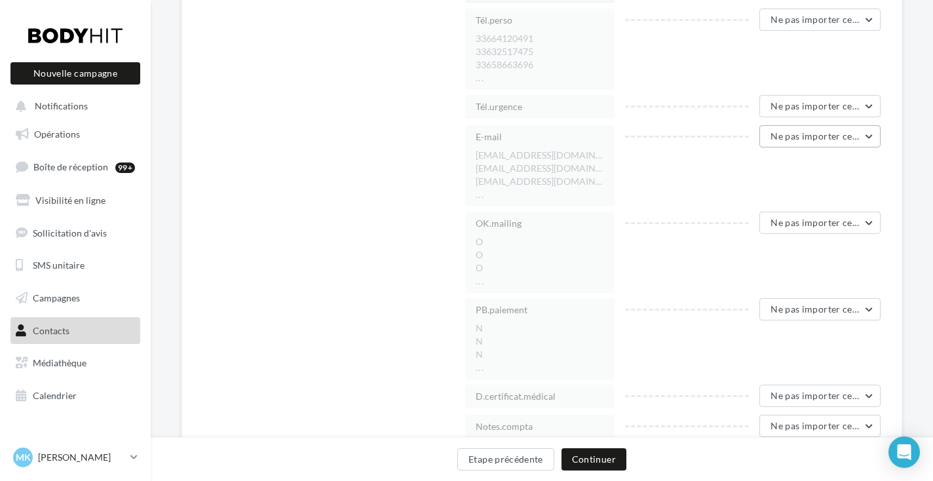
click at [795, 135] on span "Ne pas importer cette colonne" at bounding box center [836, 135] width 130 height 11
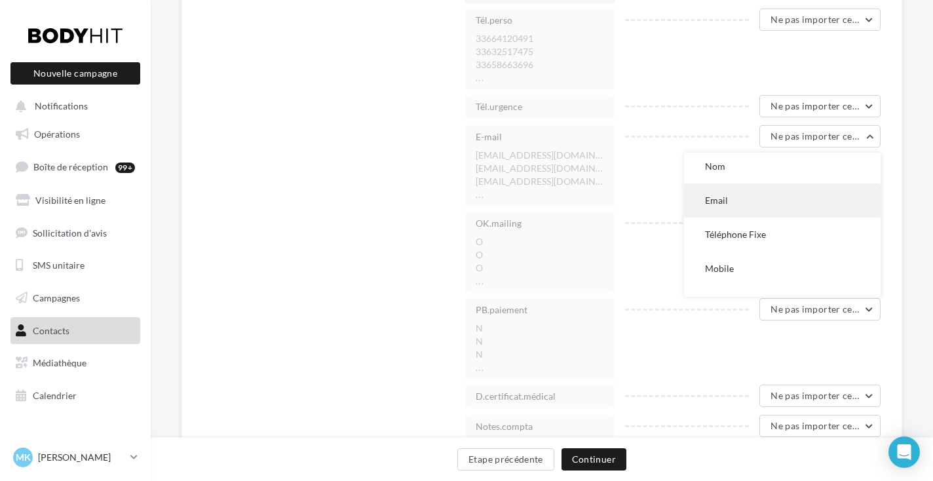
click at [787, 209] on button "Email" at bounding box center [782, 201] width 197 height 34
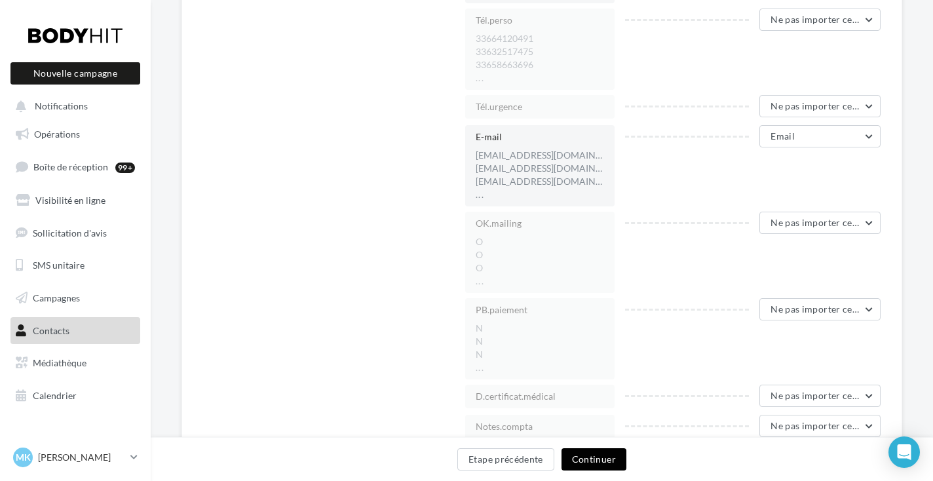
click at [595, 450] on button "Continuer" at bounding box center [594, 459] width 65 height 22
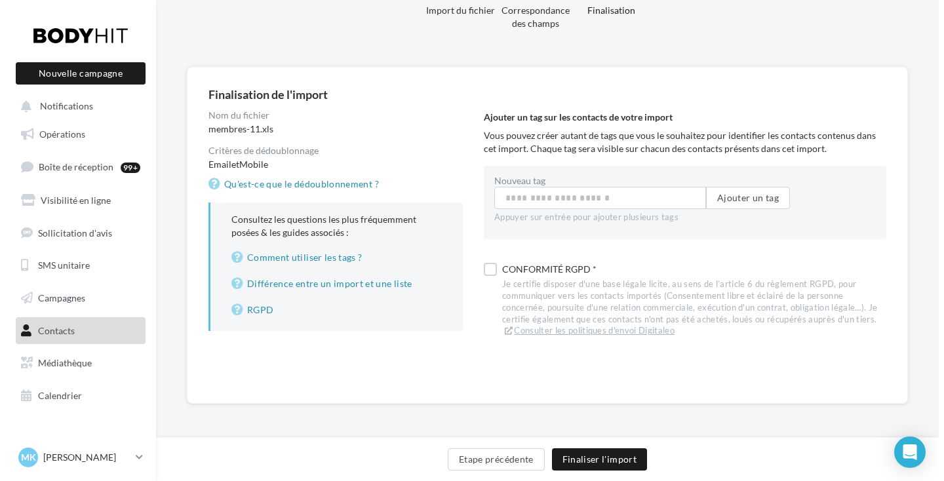
scroll to position [53, 0]
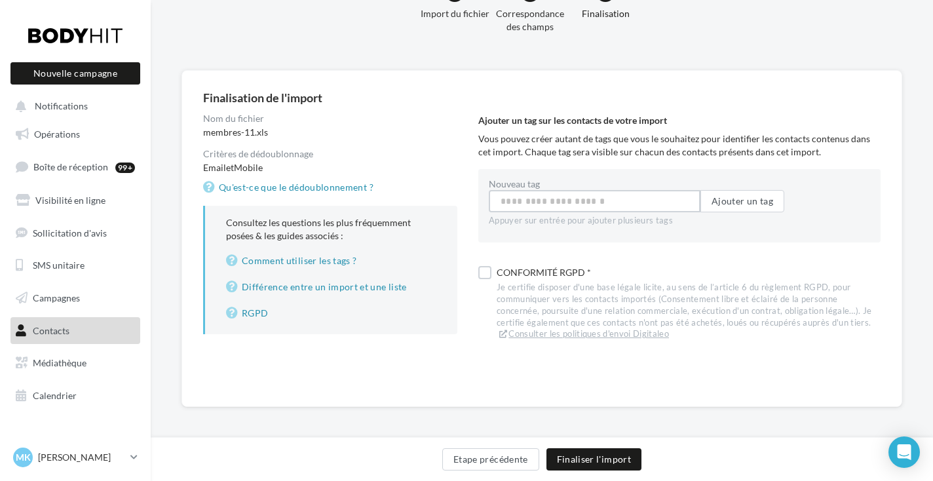
click at [602, 201] on input "Nouveau tag" at bounding box center [595, 201] width 212 height 22
type input "**********"
click at [753, 205] on button "Ajouter un tag" at bounding box center [743, 201] width 84 height 22
click at [485, 268] on div "Conformité RGPD * Je certifie disposer d'une base légale licite, au sens de l’a…" at bounding box center [680, 307] width 403 height 80
click at [484, 274] on label at bounding box center [485, 275] width 13 height 13
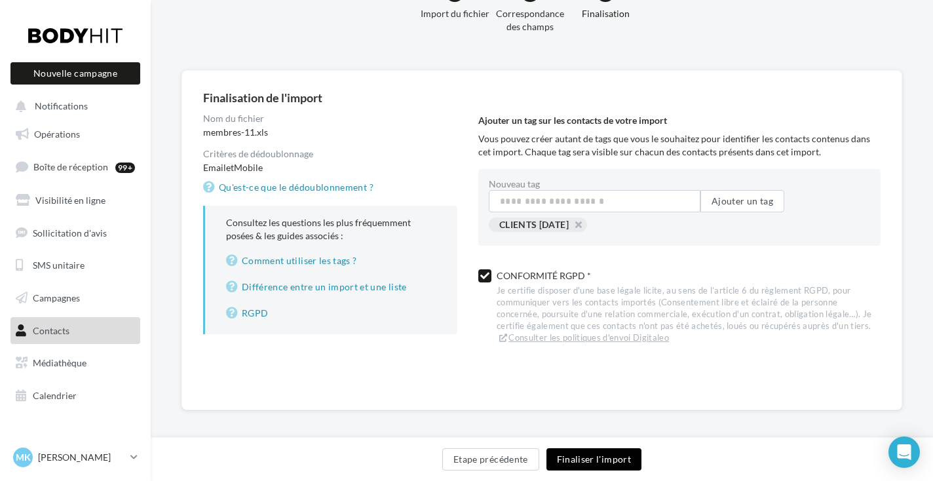
click at [577, 461] on button "Finaliser l'import" at bounding box center [594, 459] width 95 height 22
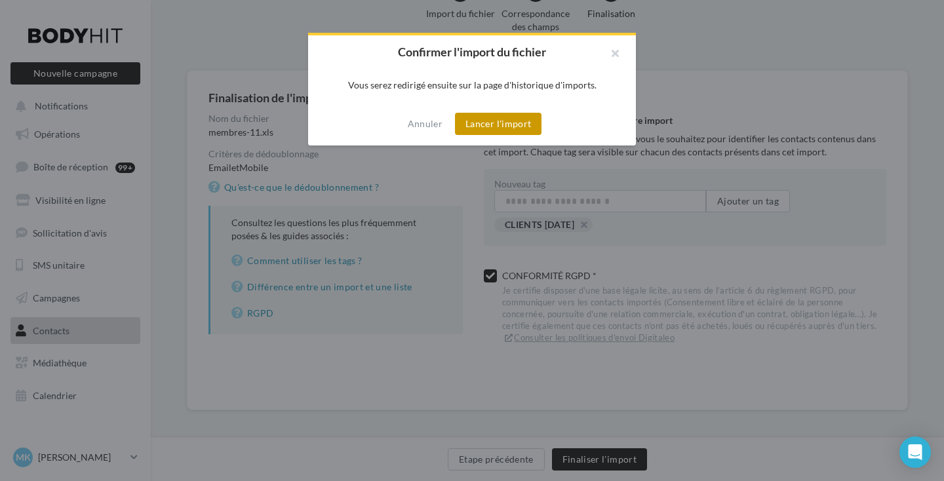
click at [500, 120] on button "Lancer l'import" at bounding box center [498, 124] width 87 height 22
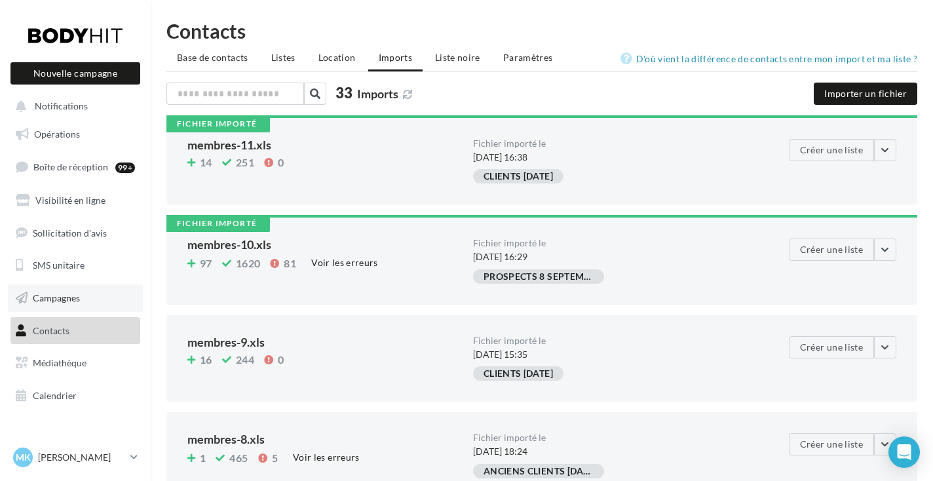
click at [65, 294] on span "Campagnes" at bounding box center [56, 297] width 47 height 11
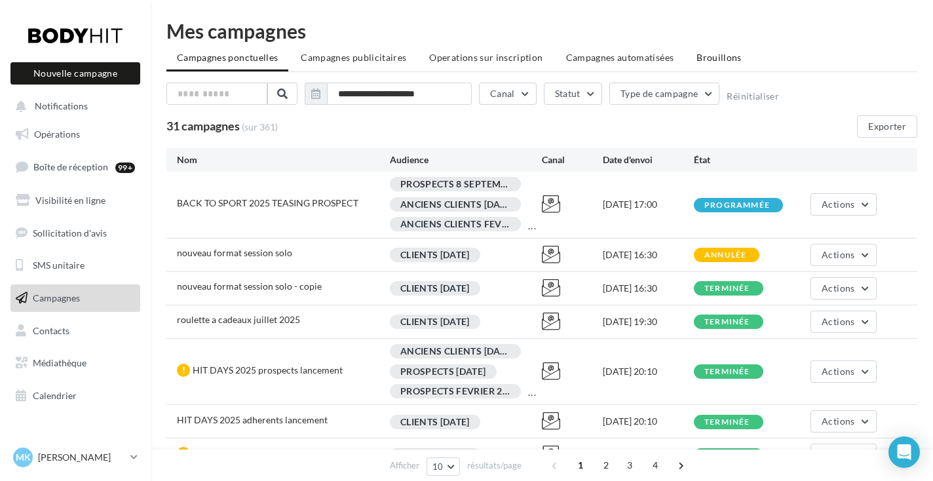
click at [699, 55] on span "Brouillons" at bounding box center [719, 57] width 45 height 11
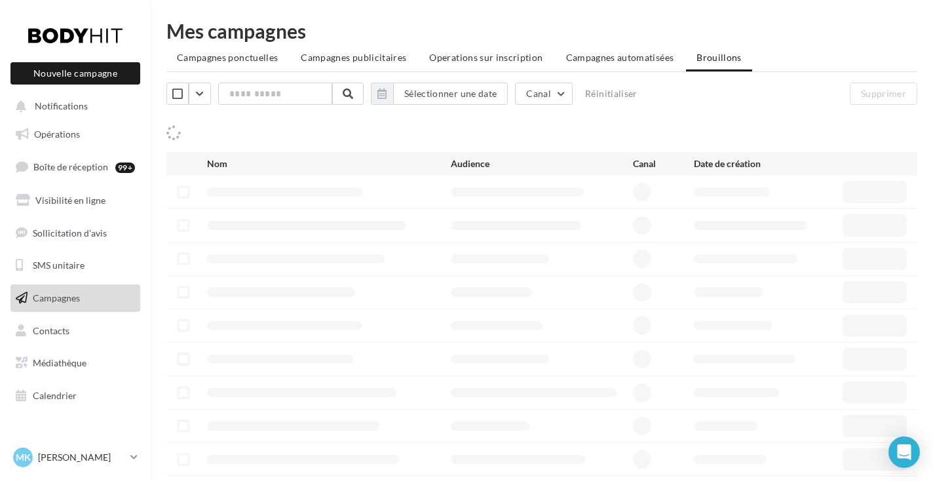
click at [699, 55] on ul "Campagnes ponctuelles Campagnes publicitaires Operations sur inscription Campag…" at bounding box center [542, 59] width 751 height 26
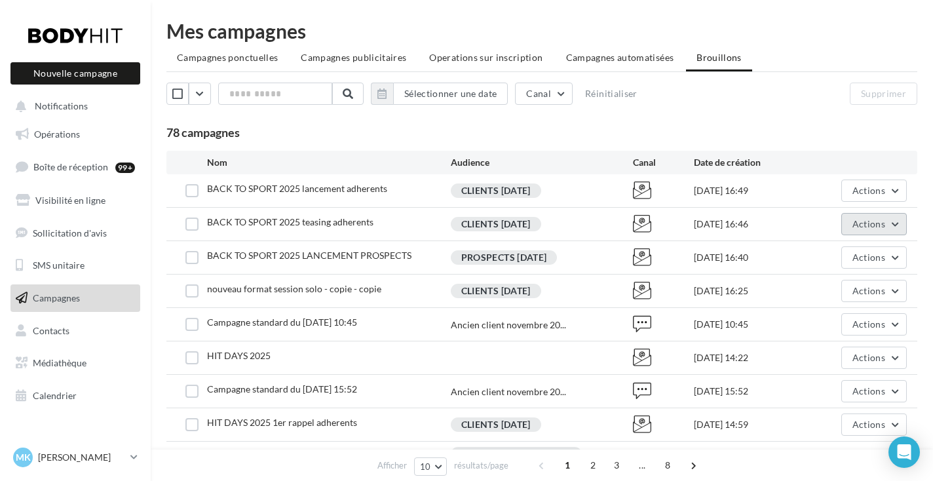
click at [857, 227] on span "Actions" at bounding box center [869, 223] width 33 height 11
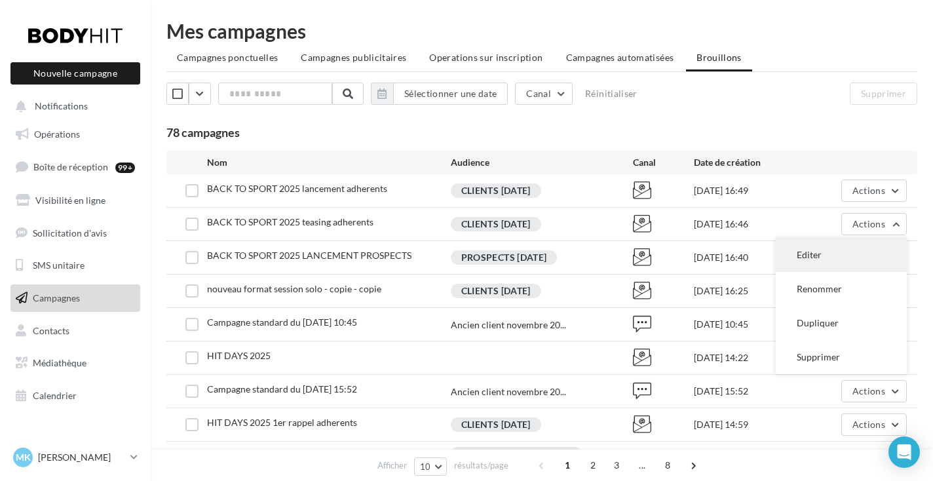
click at [839, 267] on button "Editer" at bounding box center [841, 255] width 131 height 34
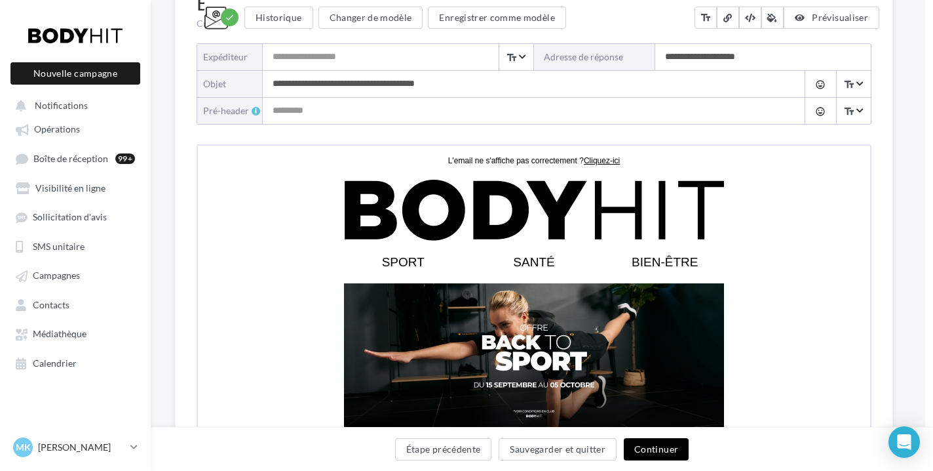
scroll to position [184, 8]
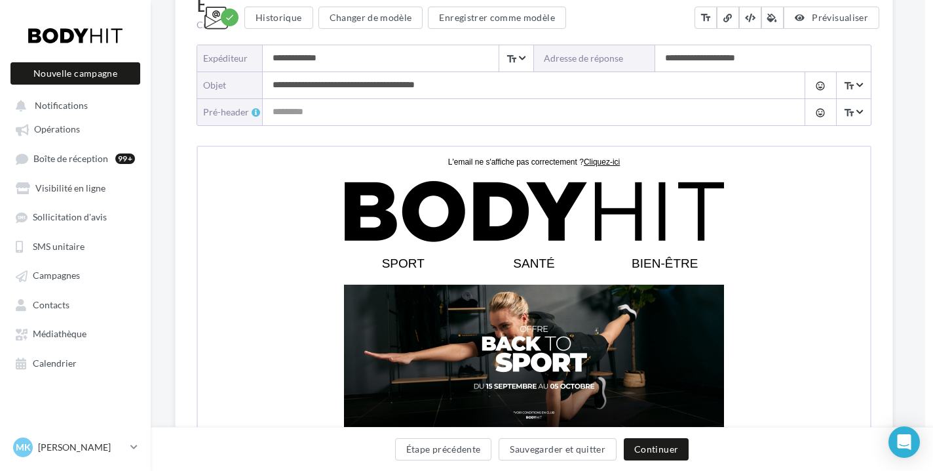
type input "**********"
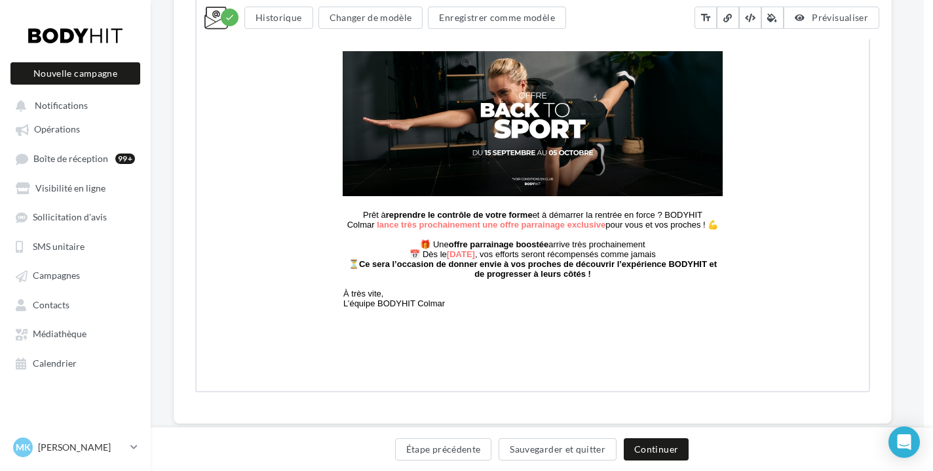
scroll to position [418, 9]
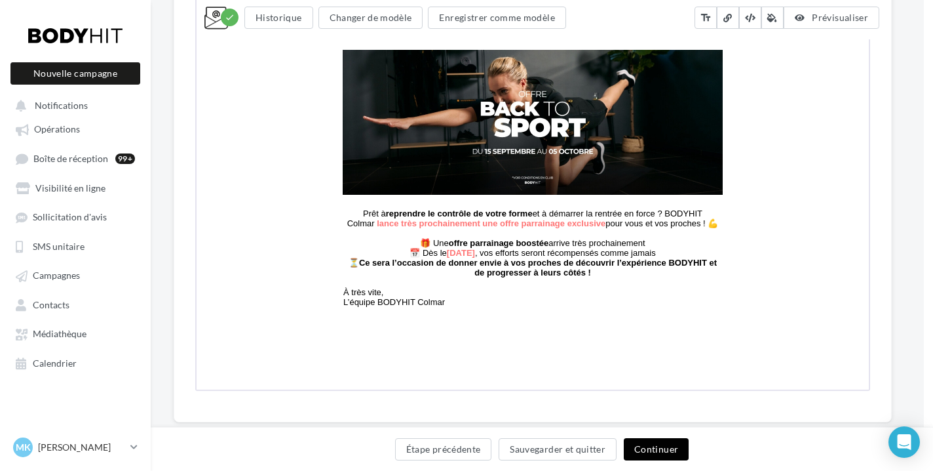
click at [651, 443] on button "Continuer" at bounding box center [656, 449] width 65 height 22
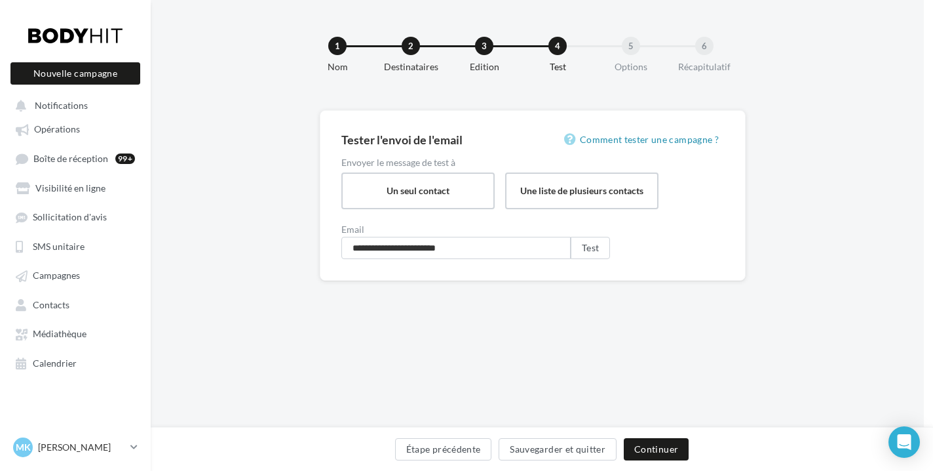
scroll to position [3, 9]
click at [467, 446] on button "Étape précédente" at bounding box center [443, 449] width 97 height 22
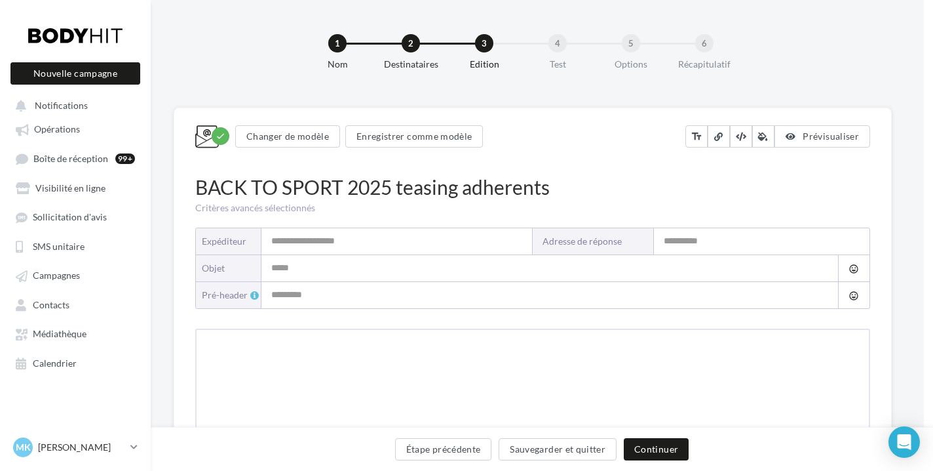
type input "**********"
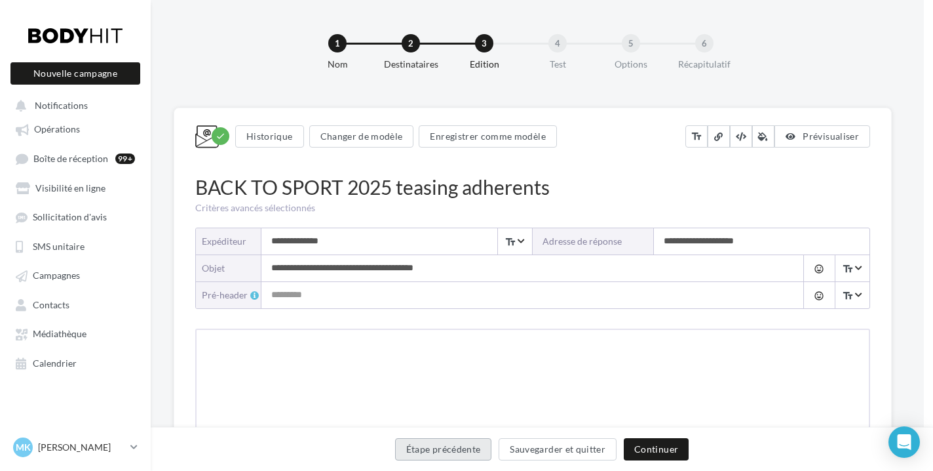
click at [467, 446] on button "Étape précédente" at bounding box center [443, 449] width 97 height 22
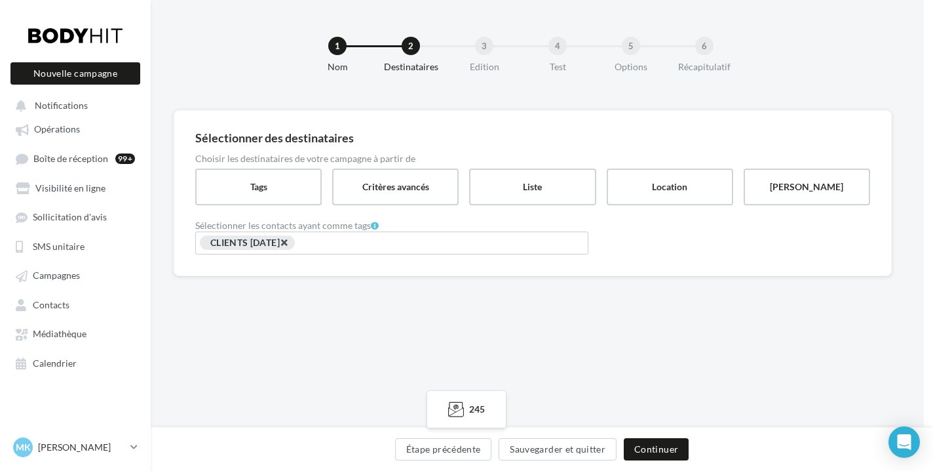
click at [288, 240] on span "×" at bounding box center [284, 242] width 8 height 12
click at [292, 241] on input "Rechercher ou sélectionner un tag" at bounding box center [392, 242] width 387 height 15
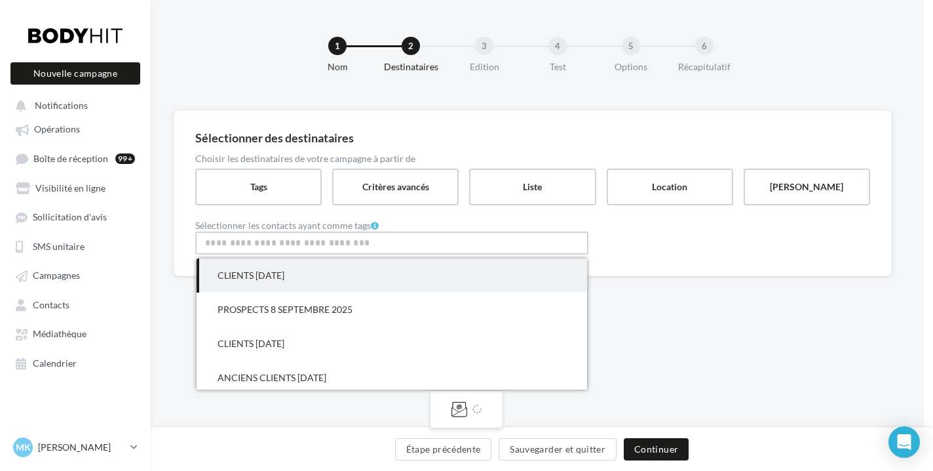
click at [275, 273] on span "CLIENTS 08/09/25" at bounding box center [251, 274] width 67 height 11
click at [650, 367] on div "1 Nom 2 Destinataires 3 Edition 4 Test 5 Options 6 Récapitulatif Sélectionner d…" at bounding box center [533, 213] width 783 height 427
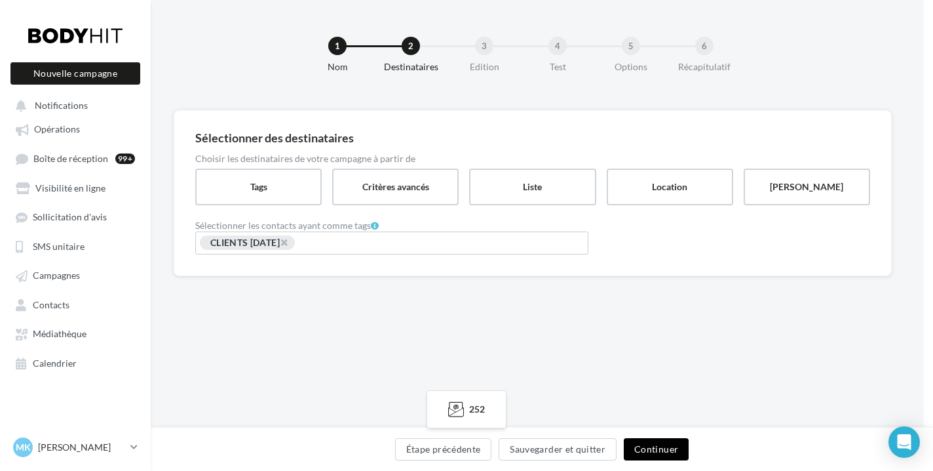
click at [638, 453] on button "Continuer" at bounding box center [656, 449] width 65 height 22
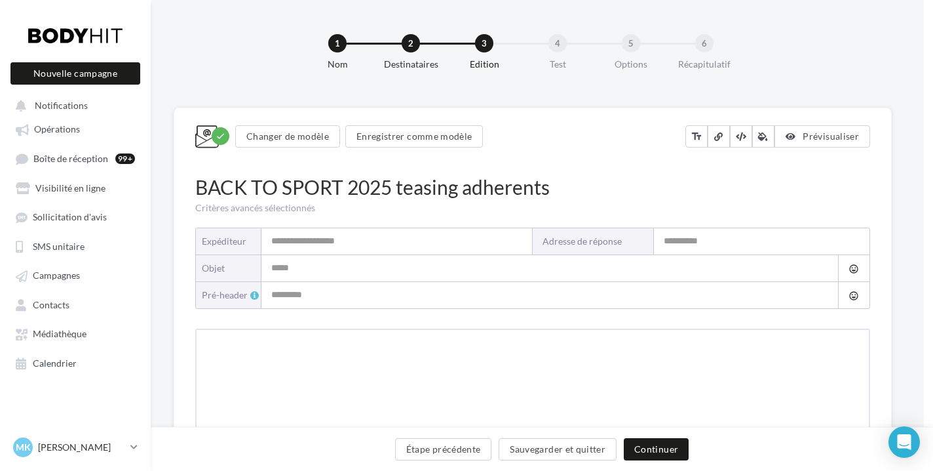
type input "**********"
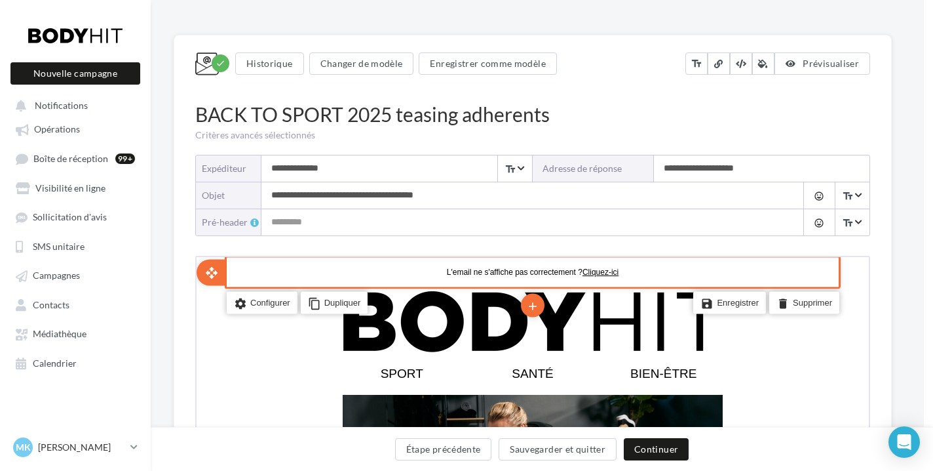
scroll to position [75, 9]
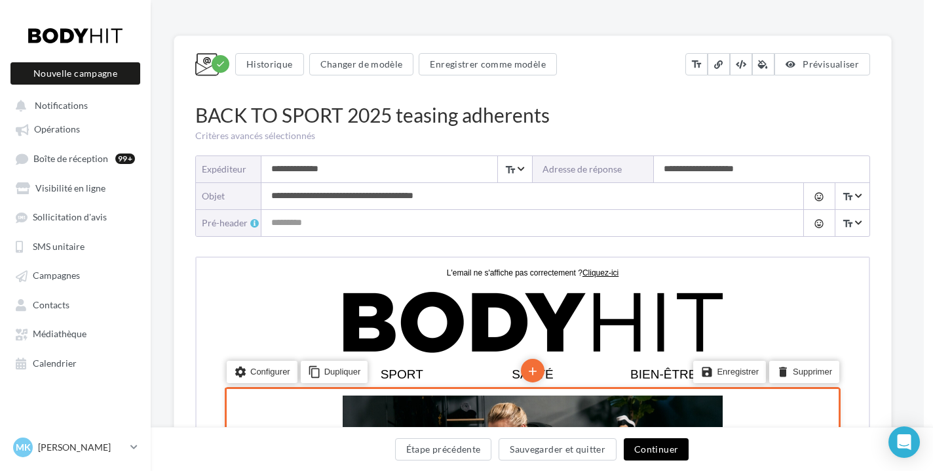
click at [668, 454] on button "Continuer" at bounding box center [656, 449] width 65 height 22
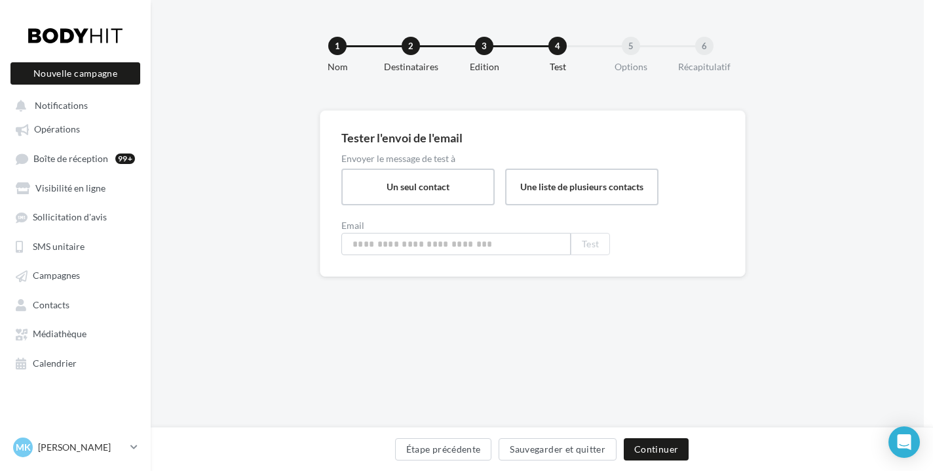
type input "**********"
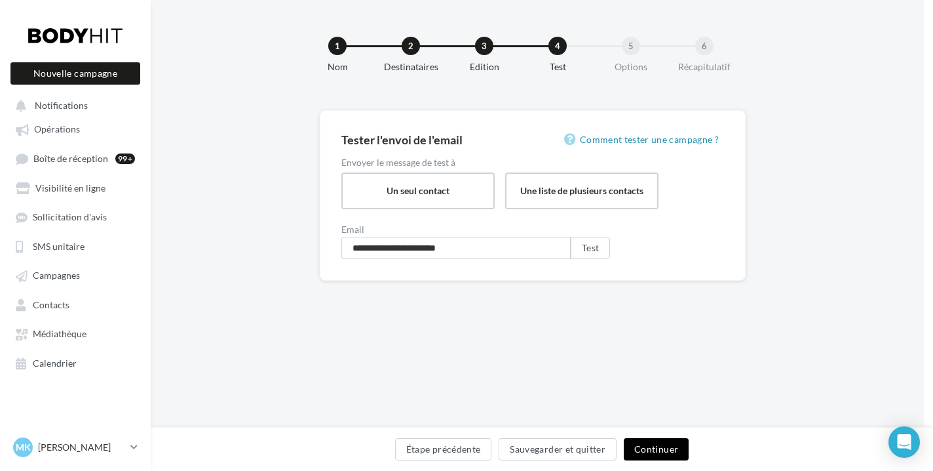
click at [667, 454] on button "Continuer" at bounding box center [656, 449] width 65 height 22
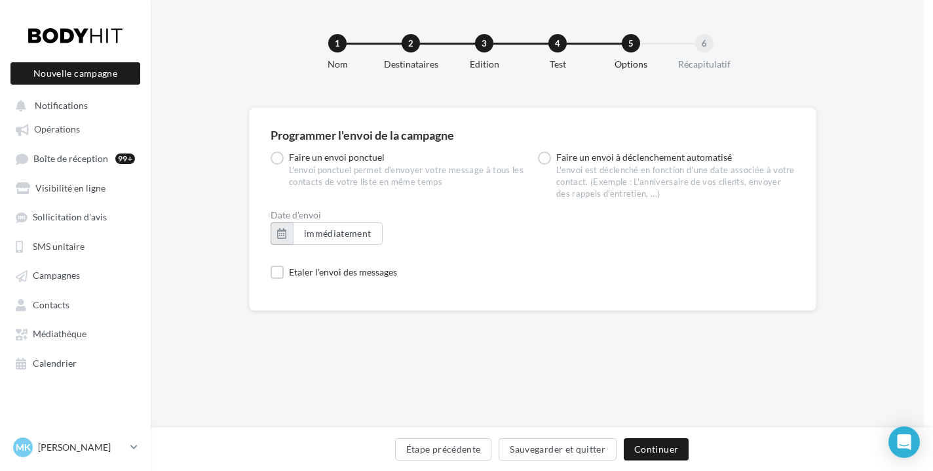
click at [286, 230] on button "button" at bounding box center [282, 233] width 22 height 22
click at [523, 317] on div "Programmer l'envoi de la campagne Faire un envoi ponctuel L'envoi ponctuel perm…" at bounding box center [533, 329] width 783 height 442
click at [653, 441] on button "Continuer" at bounding box center [656, 449] width 65 height 22
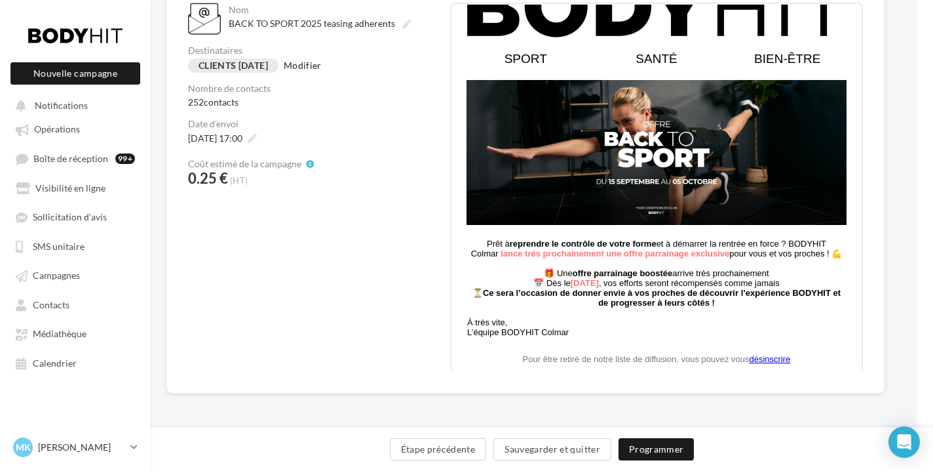
scroll to position [155, 16]
click at [652, 443] on button "Programmer" at bounding box center [657, 449] width 76 height 22
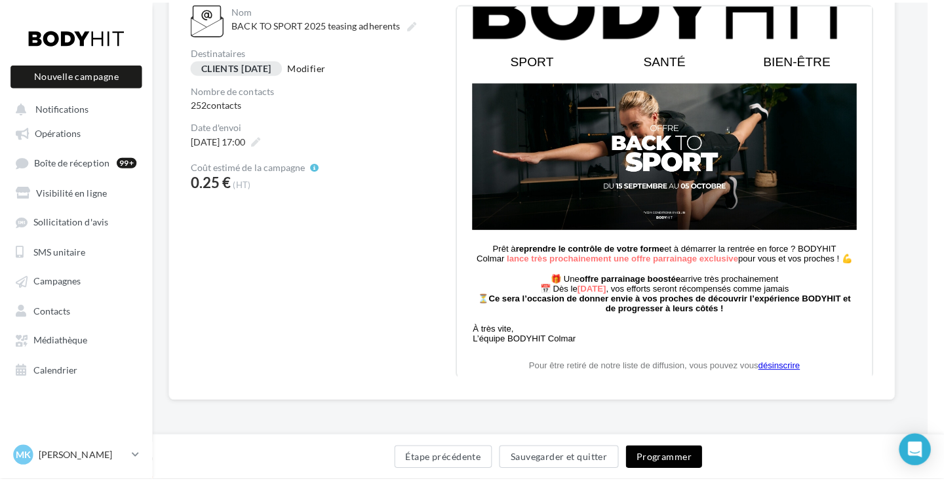
scroll to position [151, 10]
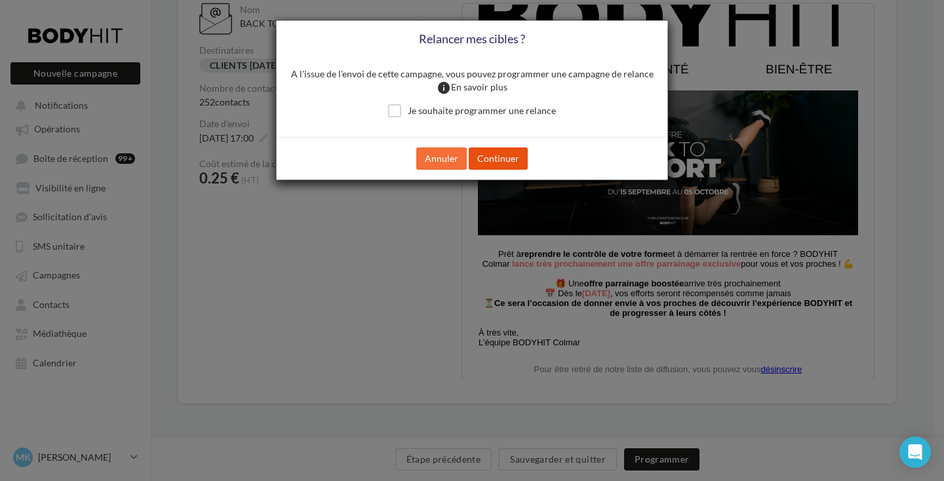
click at [501, 159] on button "Continuer" at bounding box center [498, 158] width 59 height 22
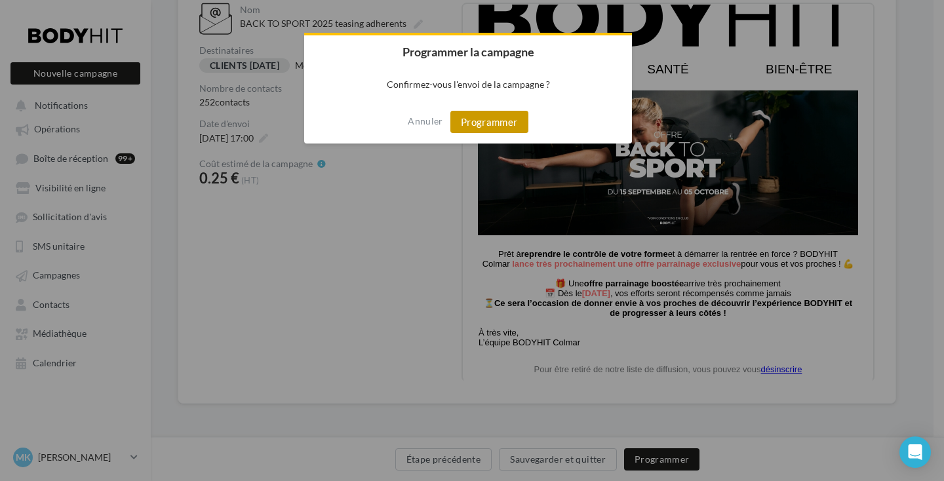
click at [488, 127] on button "Programmer" at bounding box center [489, 122] width 78 height 22
